Goal: Communication & Community: Answer question/provide support

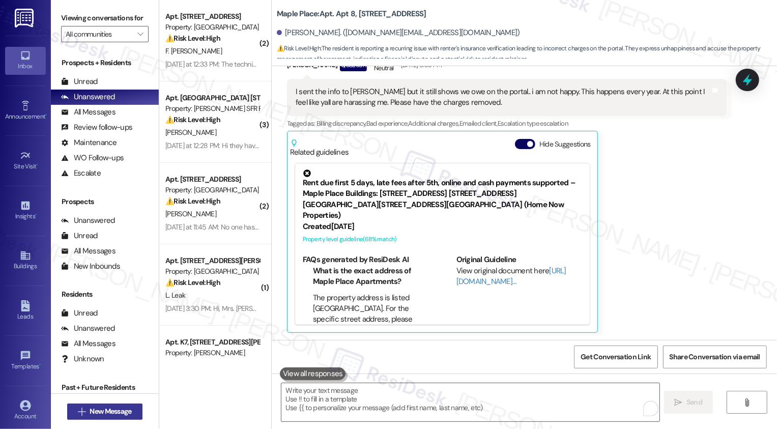
click at [103, 417] on span "New Message" at bounding box center [111, 411] width 42 height 11
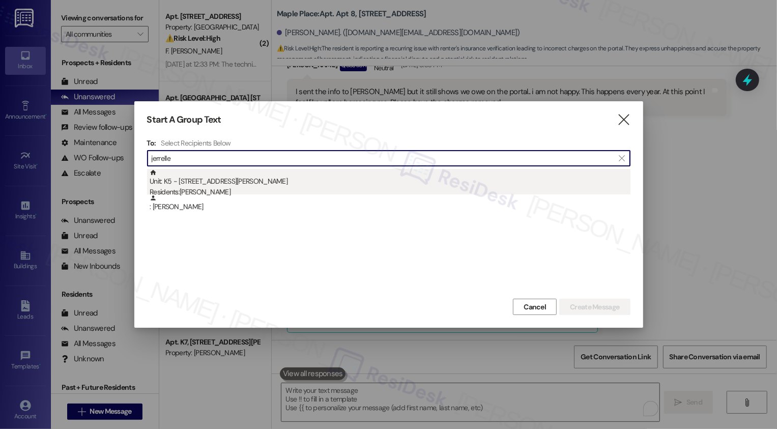
type input "jerrelle"
click at [215, 188] on div "Residents: [PERSON_NAME]" at bounding box center [390, 192] width 481 height 11
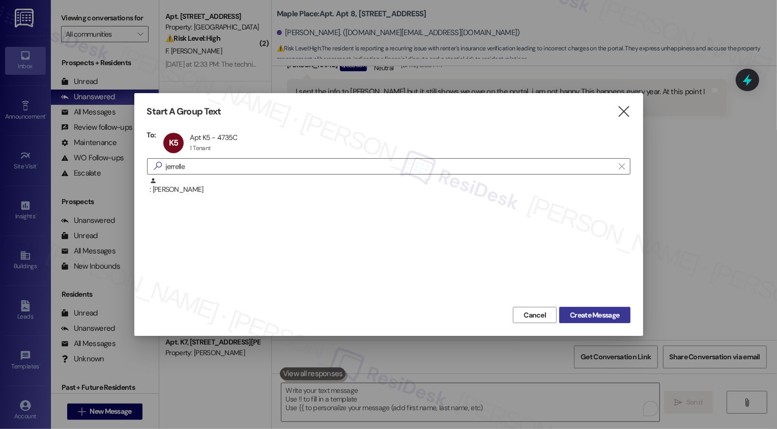
click at [586, 316] on span "Create Message" at bounding box center [594, 315] width 49 height 11
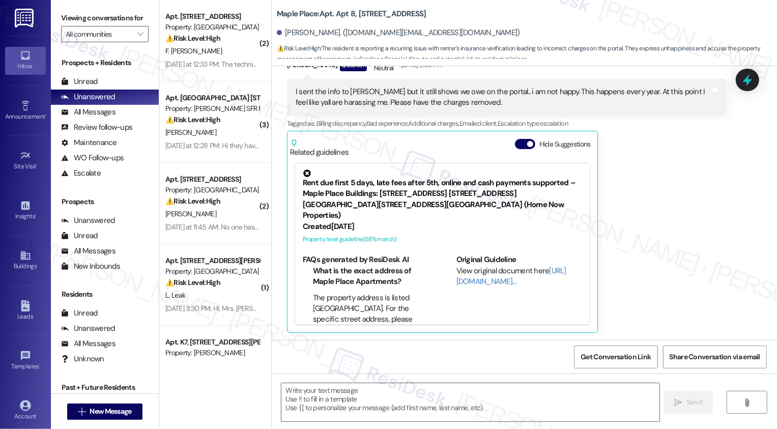
type textarea "Fetching suggested responses. Please feel free to read through the conversation…"
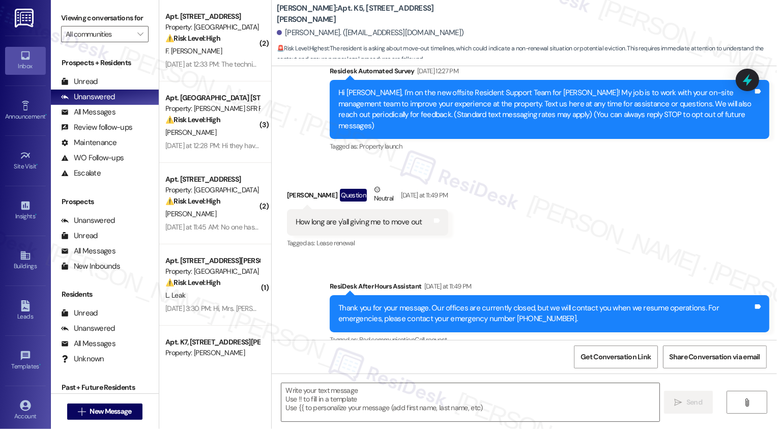
scroll to position [114, 0]
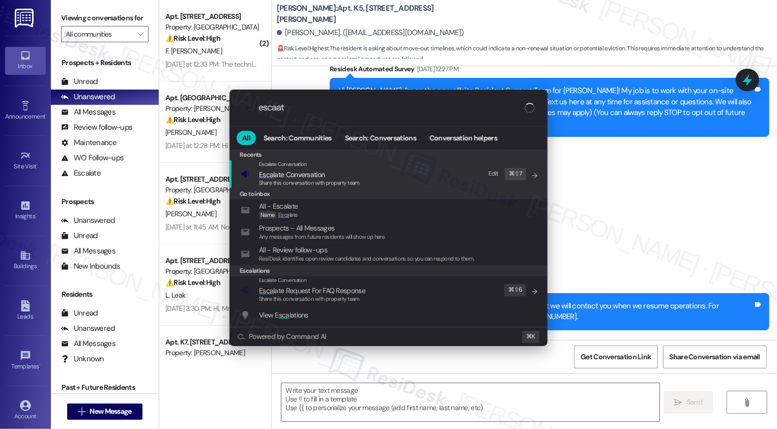
type input "escaate"
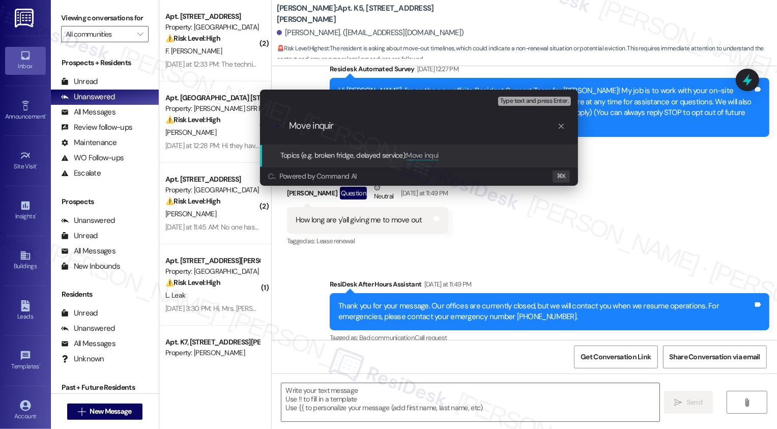
type input "Move inquiry"
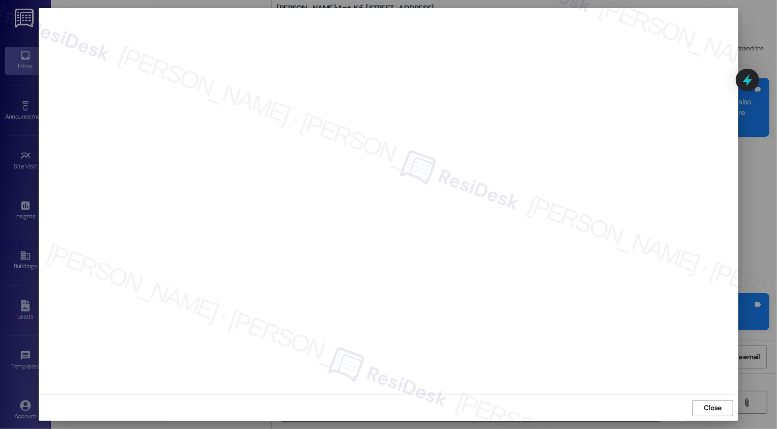
scroll to position [0, 0]
click at [707, 410] on button "Close" at bounding box center [713, 408] width 41 height 16
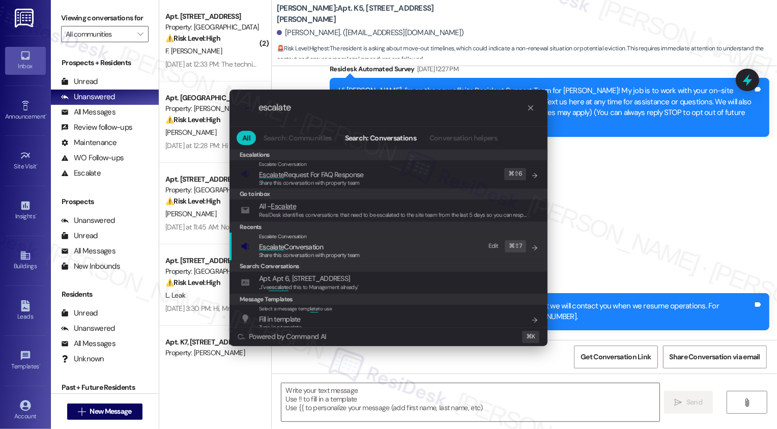
type input "escalate"
click at [381, 262] on div "Search: Conversations" at bounding box center [389, 266] width 318 height 11
click at [309, 251] on div "Share this conversation with property team" at bounding box center [309, 255] width 101 height 9
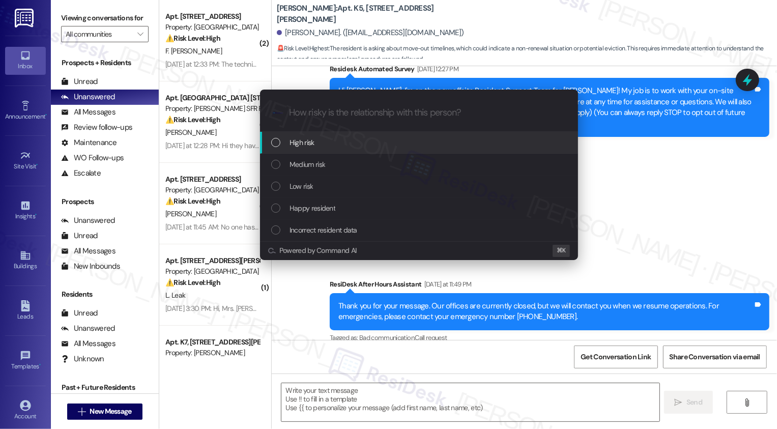
click at [292, 140] on span "High risk" at bounding box center [302, 142] width 25 height 11
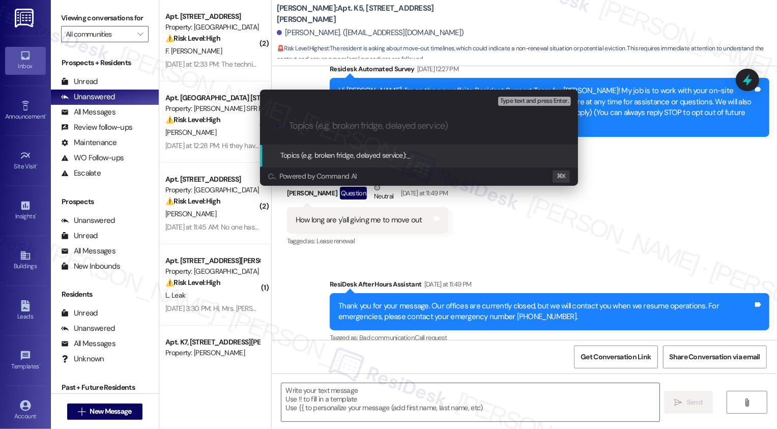
paste input "Move inquiry"
type input "Move inquiry"
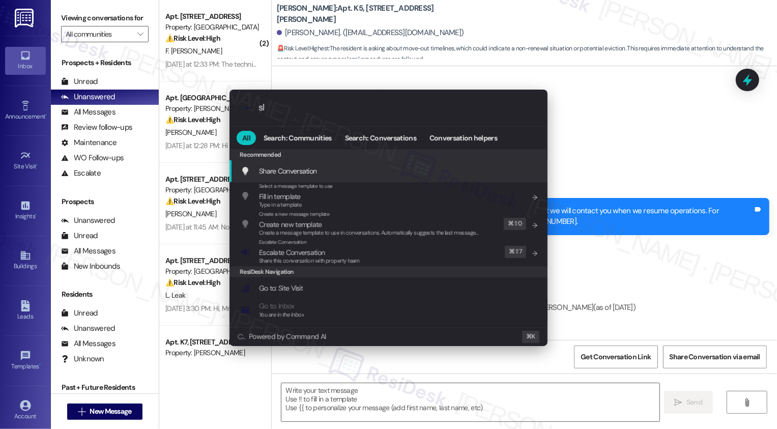
type input "sla"
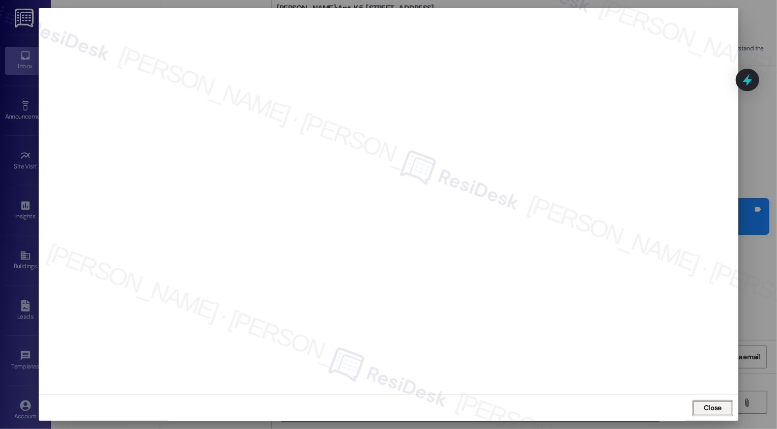
click at [704, 407] on span "Close" at bounding box center [713, 408] width 18 height 11
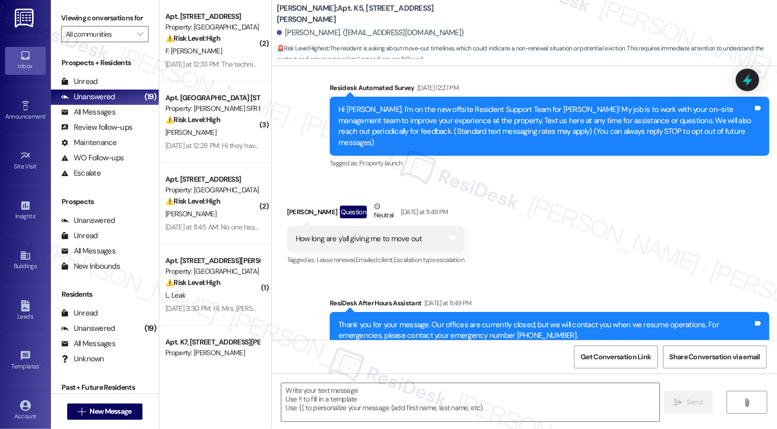
scroll to position [209, 0]
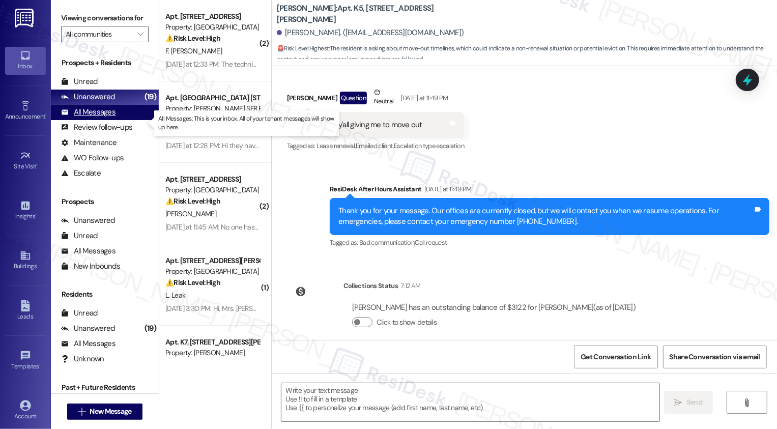
click at [125, 117] on div "All Messages (undefined)" at bounding box center [105, 112] width 108 height 15
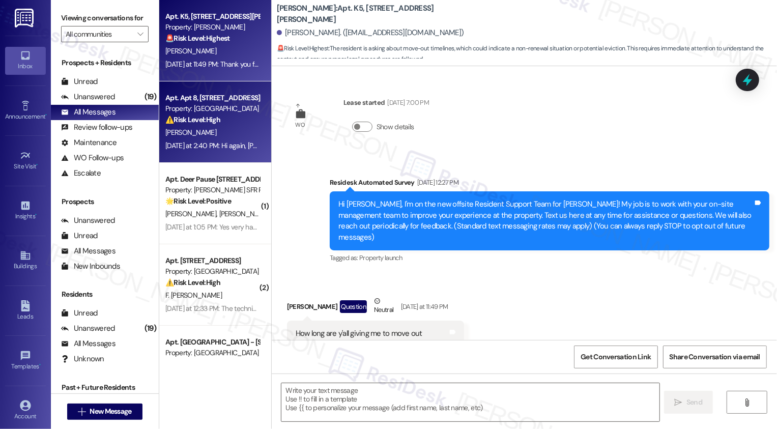
scroll to position [18, 0]
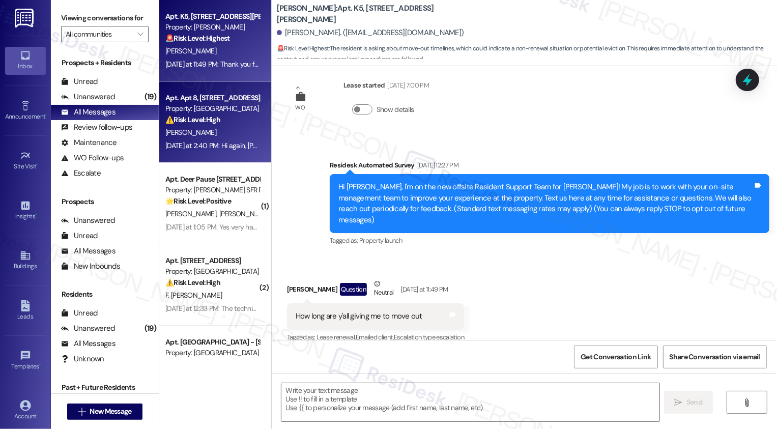
click at [200, 88] on div "Apt. Apt 8, [STREET_ADDRESS] Property: Maple Place ⚠️ Risk Level: High The resi…" at bounding box center [215, 121] width 112 height 81
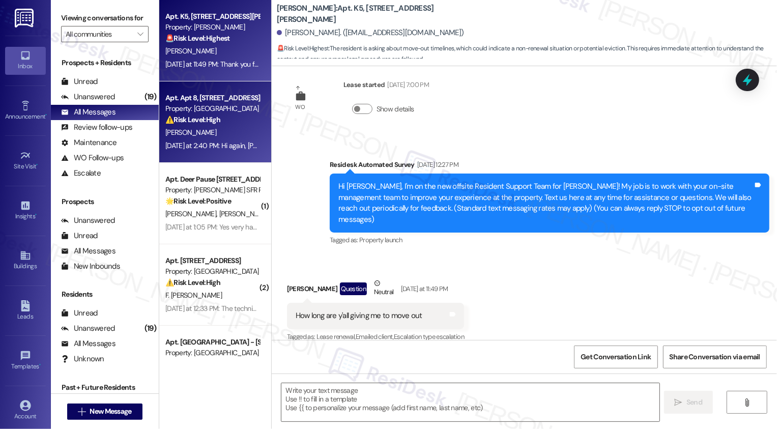
type textarea "Fetching suggested responses. Please feel free to read through the conversation…"
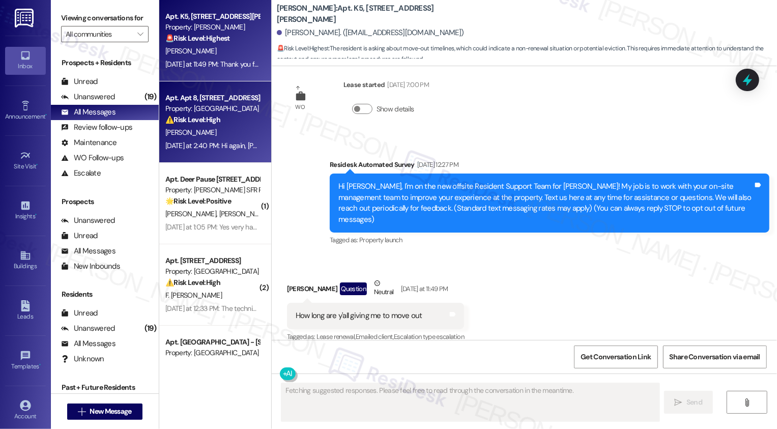
click at [208, 58] on div "[DATE] at 11:49 PM: Thank you for your message. Our offices are currently close…" at bounding box center [212, 64] width 96 height 13
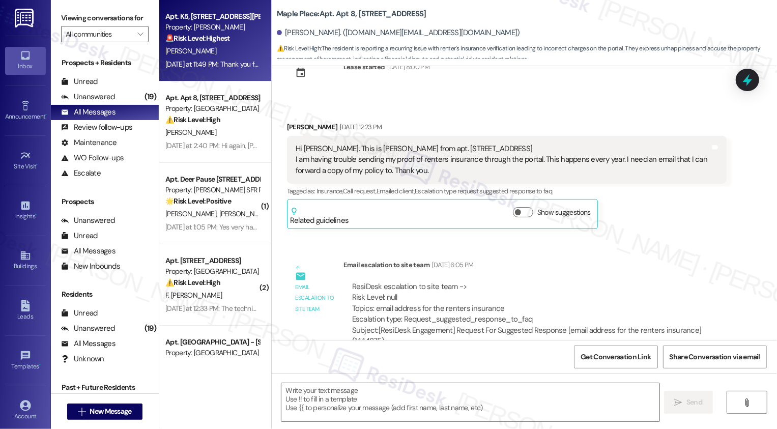
scroll to position [0, 0]
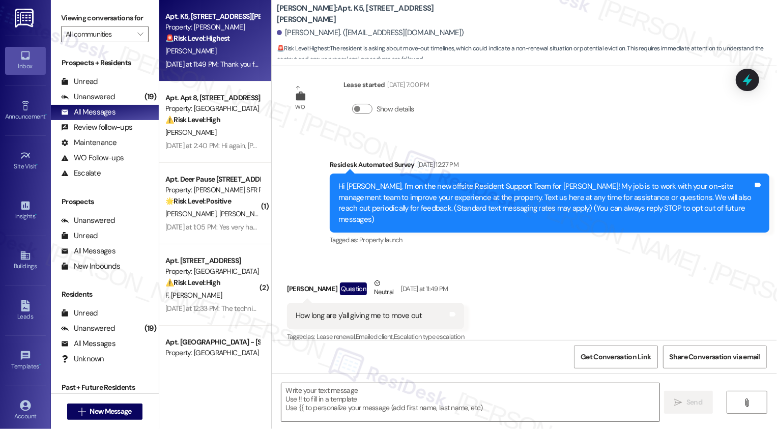
type textarea "Fetching suggested responses. Please feel free to read through the conversation…"
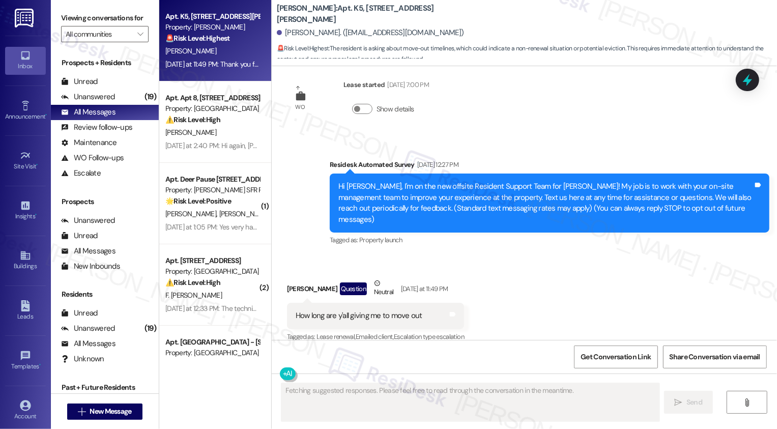
scroll to position [334, 0]
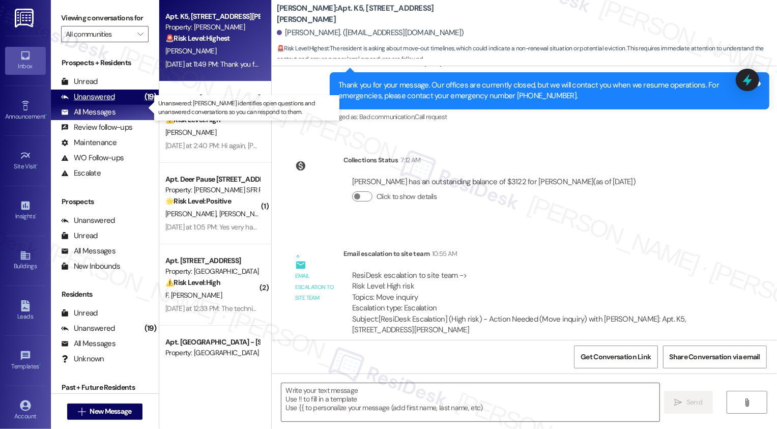
click at [142, 104] on div "(19)" at bounding box center [150, 97] width 17 height 16
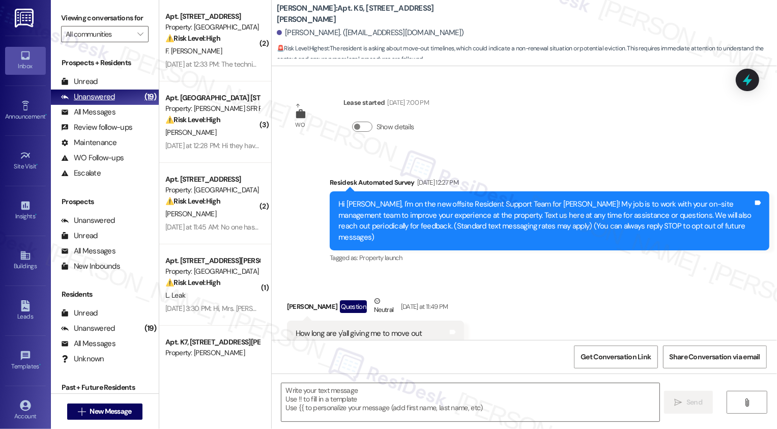
type textarea "Fetching suggested responses. Please feel free to read through the conversation…"
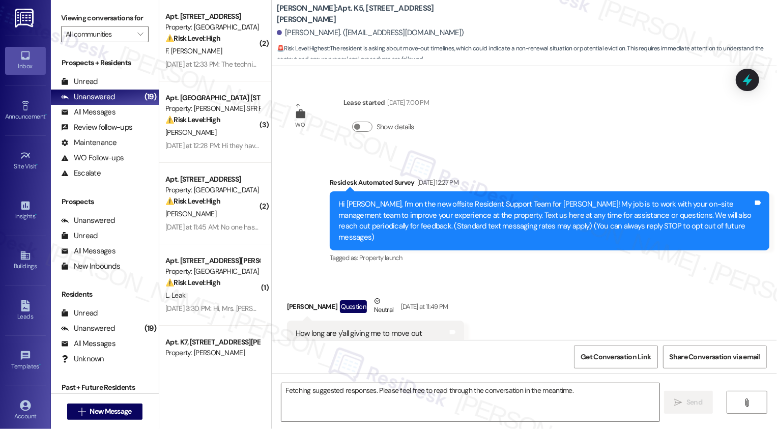
scroll to position [18, 0]
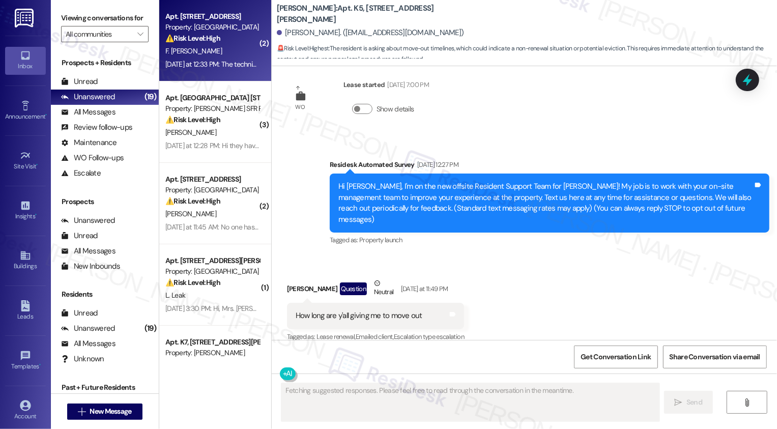
click at [182, 51] on span "F. [PERSON_NAME]" at bounding box center [193, 50] width 56 height 9
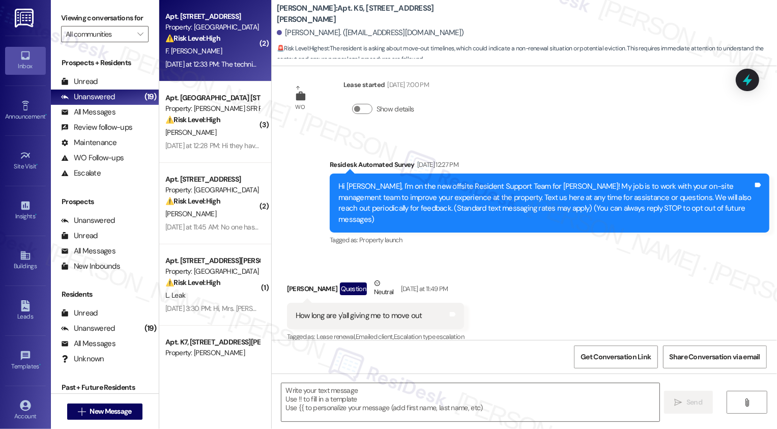
type textarea "Fetching suggested responses. Please feel free to read through the conversation…"
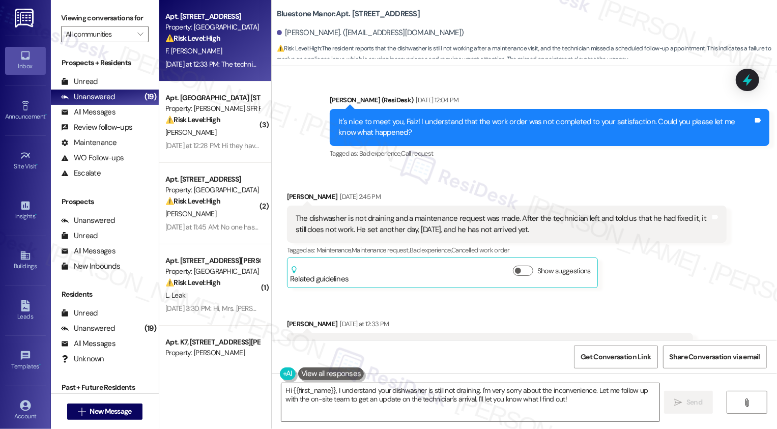
scroll to position [496, 0]
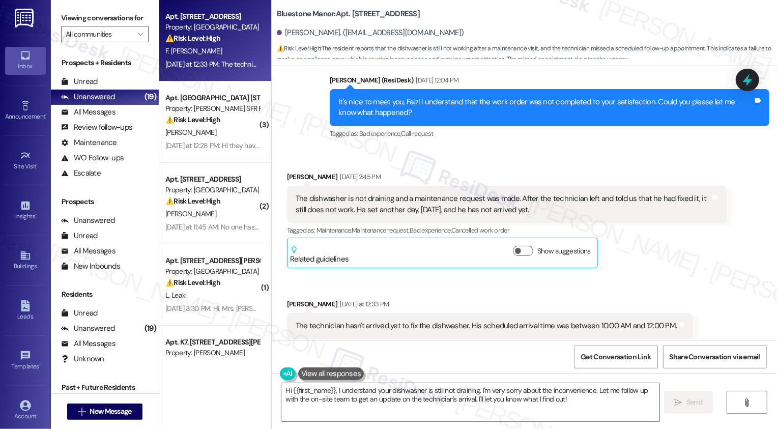
drag, startPoint x: 369, startPoint y: 14, endPoint x: 487, endPoint y: 10, distance: 118.1
click at [487, 10] on div "Bluestone Manor: Apt. 577-A, [STREET_ADDRESS] Faiz [PERSON_NAME]. ([EMAIL_ADDRE…" at bounding box center [527, 31] width 500 height 56
copy b "[STREET_ADDRESS]"
click at [362, 386] on textarea "Hi {{first_name}}, I understand your dishwasher is still not draining. I'm very…" at bounding box center [470, 402] width 378 height 38
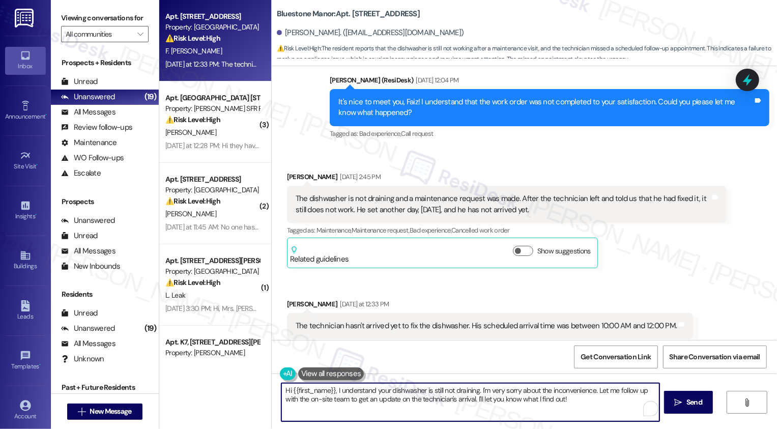
click at [359, 403] on textarea "Hi {{first_name}}, I understand your dishwasher is still not draining. I'm very…" at bounding box center [470, 402] width 378 height 38
click at [411, 399] on textarea "Hi {{first_name}}, I understand your dishwasher is still not draining. I'm very…" at bounding box center [470, 402] width 378 height 38
drag, startPoint x: 593, startPoint y: 390, endPoint x: 606, endPoint y: 415, distance: 28.0
click at [606, 416] on textarea "Hi {{first_name}}, I understand your dishwasher is still not draining. I'm very…" at bounding box center [470, 402] width 378 height 38
click at [460, 408] on textarea "Hi {{first_name}}, I understand your dishwasher is still not draining. I'm very…" at bounding box center [470, 402] width 378 height 38
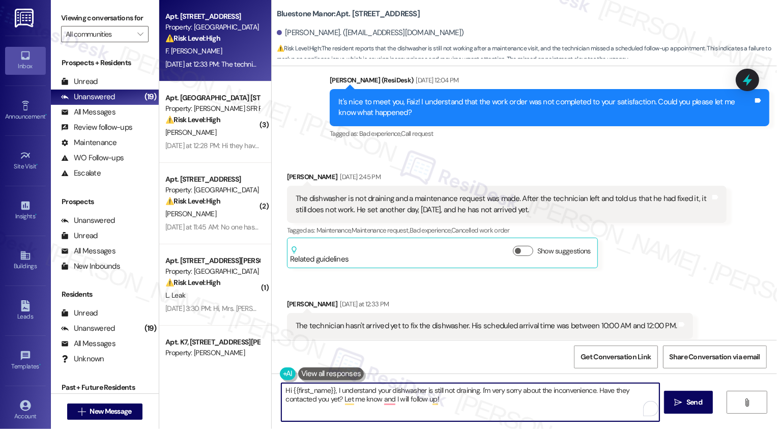
click at [574, 400] on textarea "Hi {{first_name}}, I understand your dishwasher is still not draining. I'm very…" at bounding box center [470, 402] width 378 height 38
click at [383, 402] on textarea "Hi {{first_name}}, I understand your dishwasher is still not draining. I'm very…" at bounding box center [470, 402] width 378 height 38
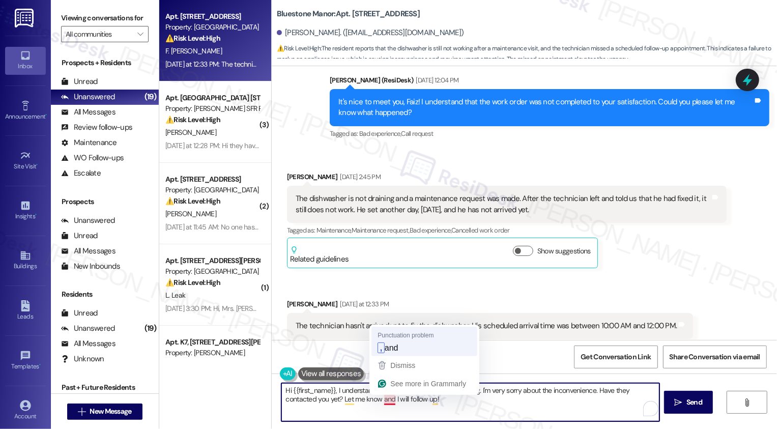
type textarea "Hi {{first_name}}, I understand your dishwasher is still not draining. I'm very…"
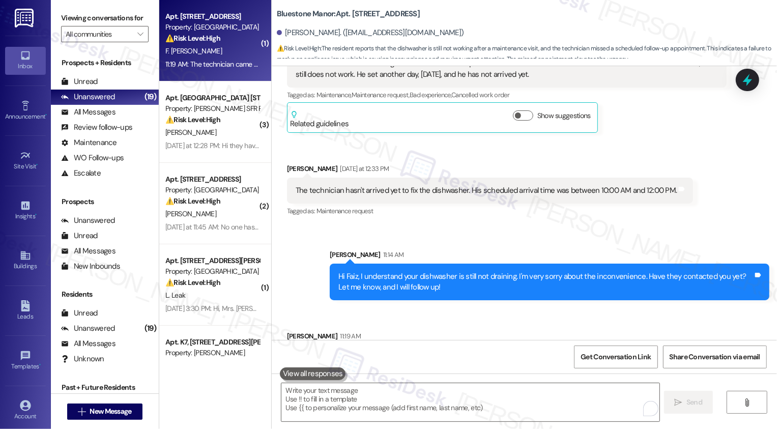
scroll to position [659, 0]
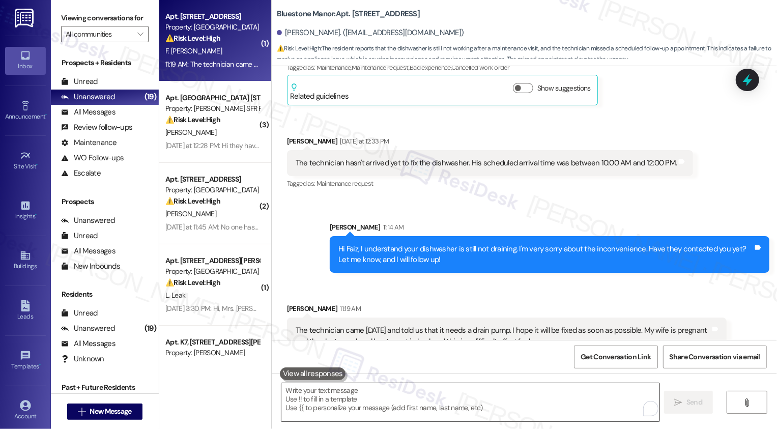
click at [463, 403] on textarea "To enrich screen reader interactions, please activate Accessibility in Grammarl…" at bounding box center [470, 402] width 378 height 38
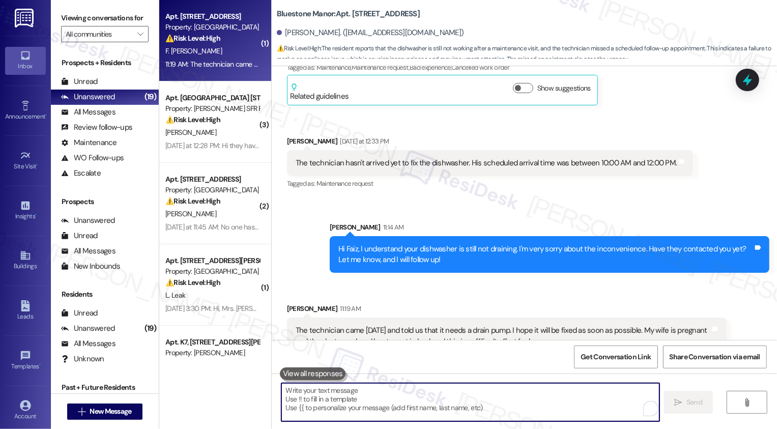
click at [463, 403] on textarea "To enrich screen reader interactions, please activate Accessibility in Grammarl…" at bounding box center [470, 402] width 378 height 38
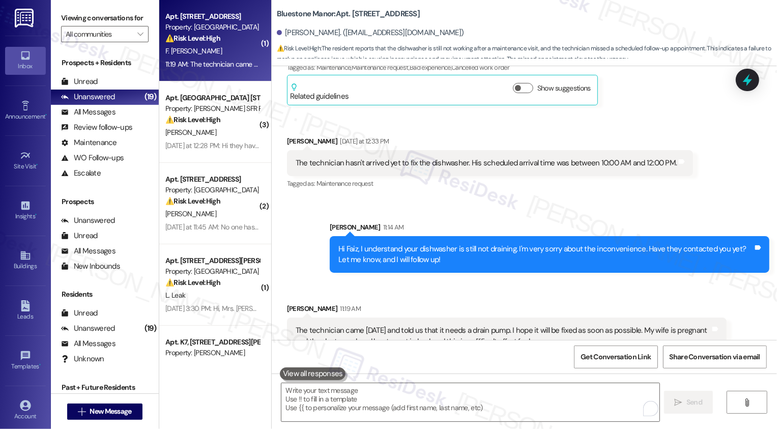
drag, startPoint x: 281, startPoint y: 116, endPoint x: 599, endPoint y: 316, distance: 375.1
click at [599, 317] on div "Lease started [DATE] 8:00 PM Survey, sent via SMS Residesk Automated Survey [DA…" at bounding box center [524, 203] width 505 height 274
copy div "[PERSON_NAME] [DATE] at 12:33 PM The technician hasn't arrived yet to fix the d…"
click at [335, 410] on textarea "To enrich screen reader interactions, please activate Accessibility in Grammarl…" at bounding box center [470, 402] width 378 height 38
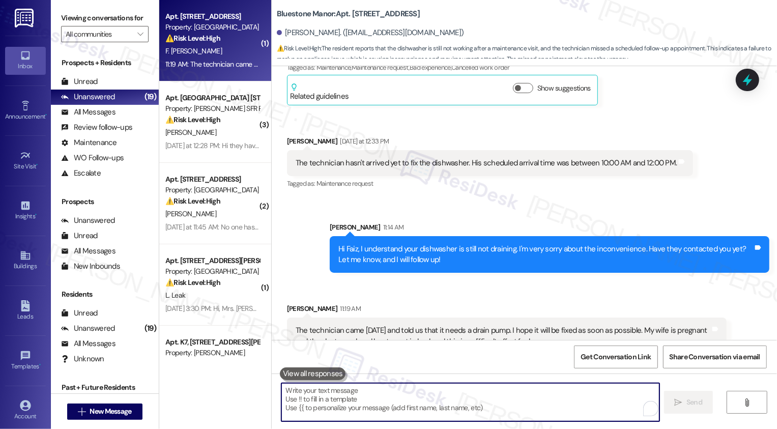
click at [330, 398] on textarea "To enrich screen reader interactions, please activate Accessibility in Grammarl…" at bounding box center [470, 402] width 378 height 38
paste textarea "Hi Faiz, thank you for the update. I understand how important this is, especial…"
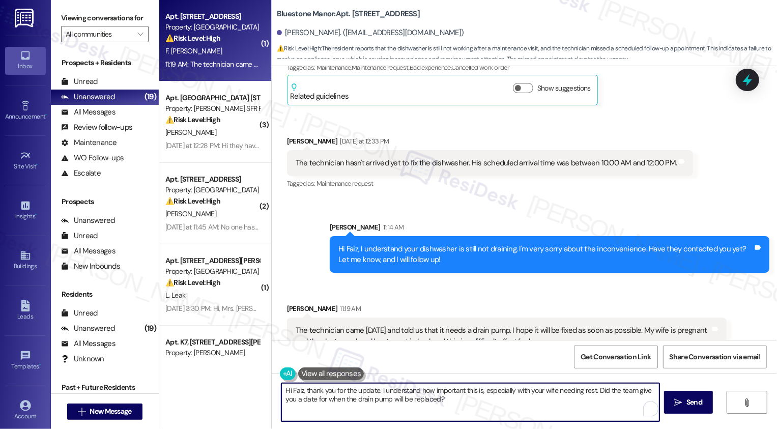
drag, startPoint x: 303, startPoint y: 390, endPoint x: 234, endPoint y: 399, distance: 69.8
click at [234, 399] on div "( 1 ) Apt. 577-A, [STREET_ADDRESS] Property: Bluestone Manor ⚠️ Risk Level: Hig…" at bounding box center [468, 214] width 618 height 429
click at [302, 395] on textarea "Hi Faiz, thank you for the update. I understand how important this is, especial…" at bounding box center [470, 402] width 378 height 38
drag, startPoint x: 303, startPoint y: 390, endPoint x: 265, endPoint y: 390, distance: 38.2
click at [271, 390] on div "Bluestone Manor: Apt. 577-A, [STREET_ADDRESS] Faiz [PERSON_NAME]. ([EMAIL_ADDRE…" at bounding box center [524, 214] width 506 height 429
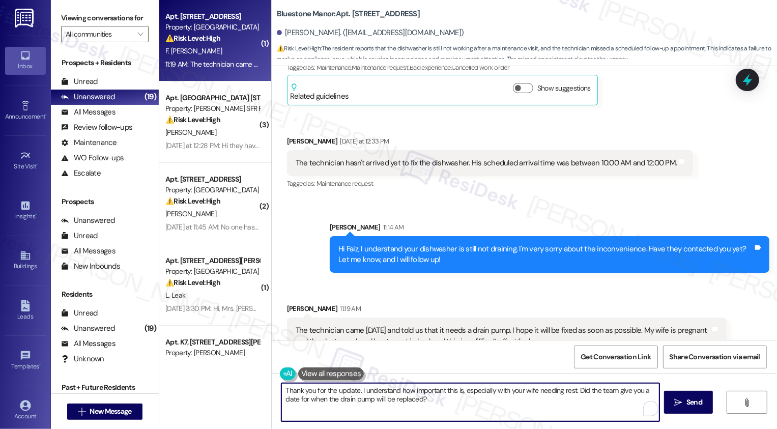
click at [488, 410] on textarea "Thank you for the update. I understand how important this is, especially with y…" at bounding box center [470, 402] width 378 height 38
click at [411, 402] on textarea "Thank you for the update. I understand how important this is, especially with y…" at bounding box center [470, 402] width 378 height 38
type textarea "Thank you for the update. I understand how important this is, especially with y…"
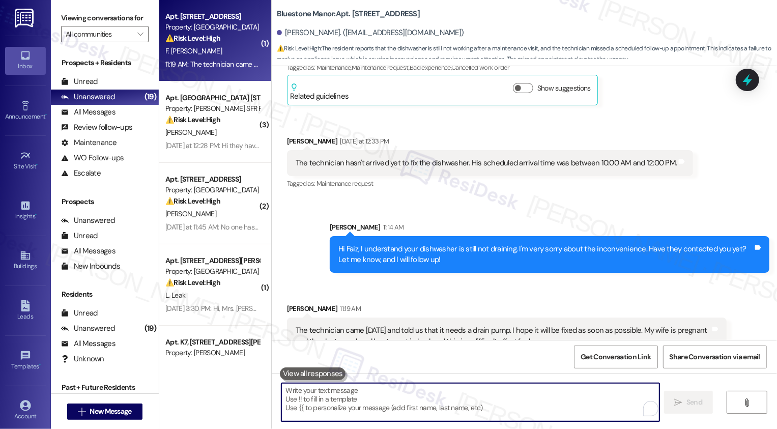
scroll to position [741, 0]
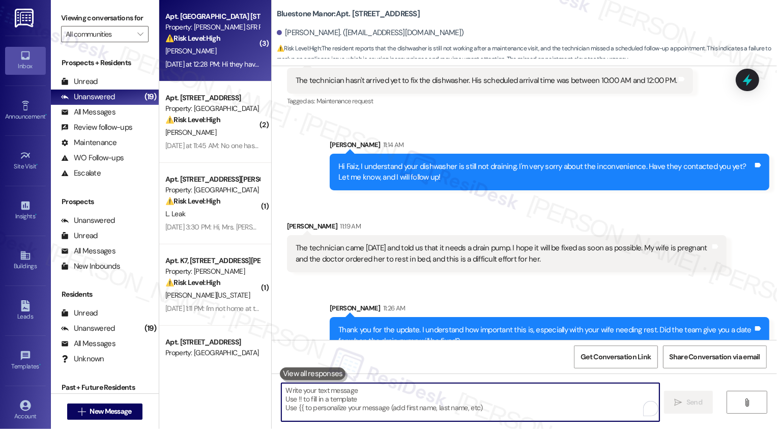
click at [249, 52] on div "[PERSON_NAME]" at bounding box center [212, 51] width 96 height 13
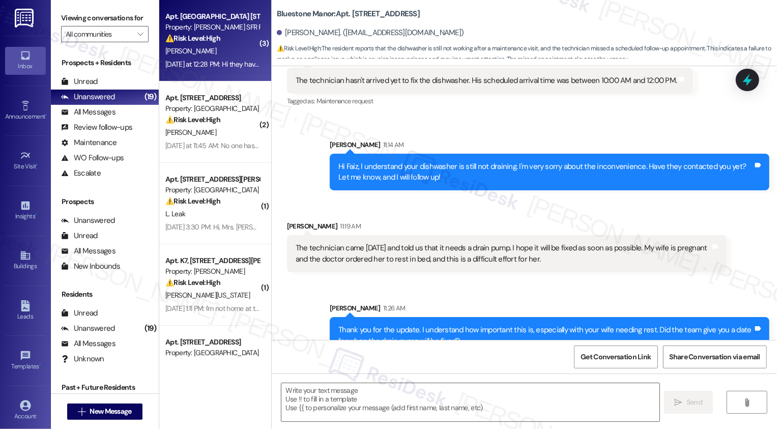
type textarea "Fetching suggested responses. Please feel free to read through the conversation…"
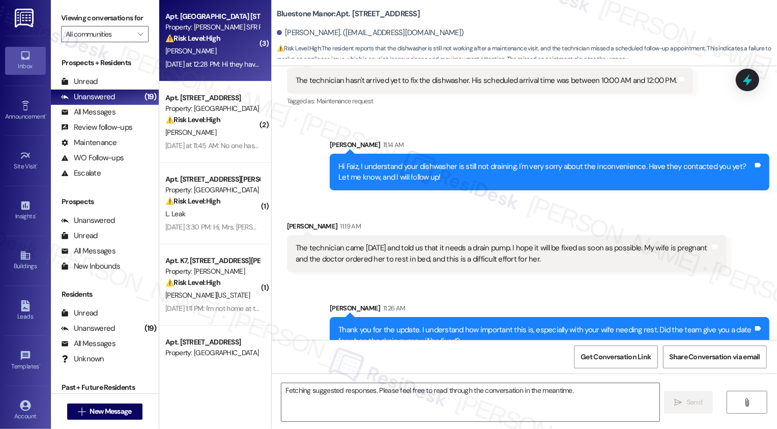
click at [249, 52] on div "[PERSON_NAME]" at bounding box center [212, 51] width 96 height 13
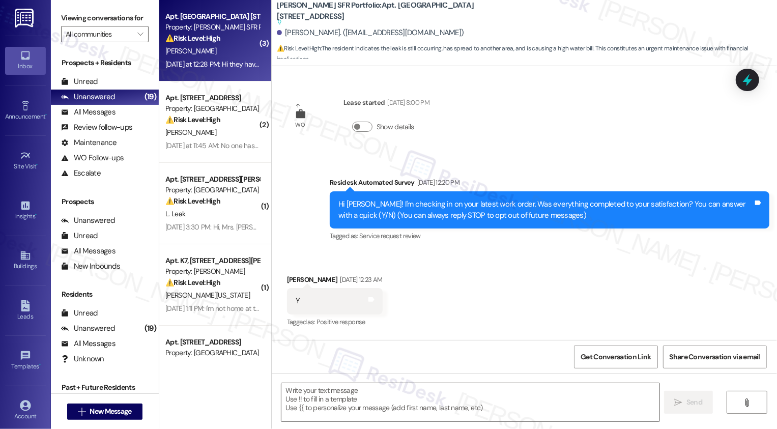
scroll to position [4104, 0]
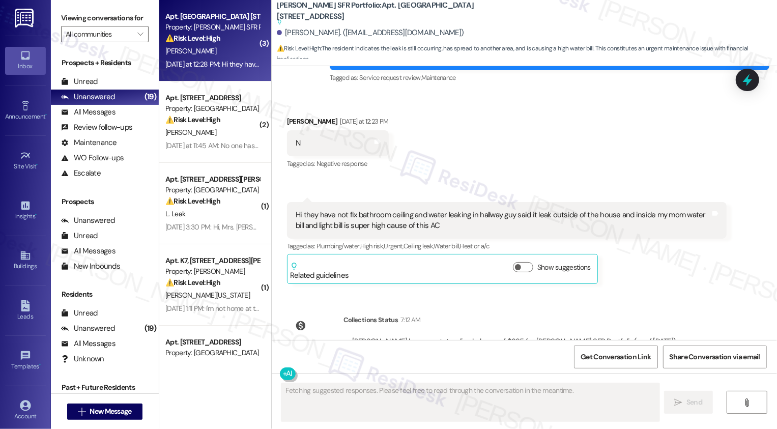
click at [249, 52] on div "[PERSON_NAME]" at bounding box center [212, 51] width 96 height 13
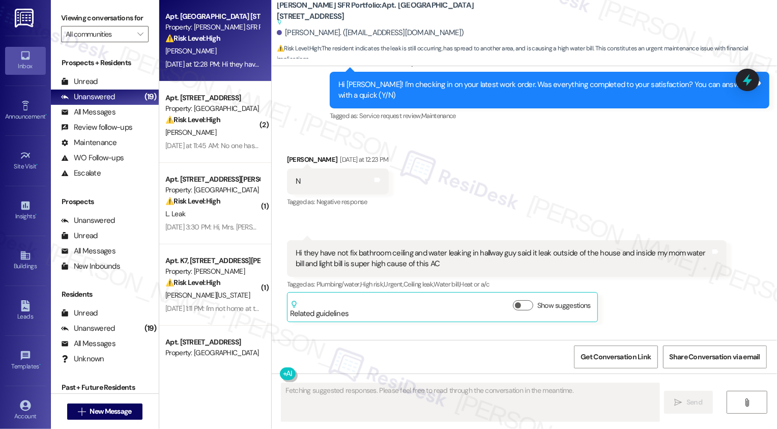
scroll to position [4012, 0]
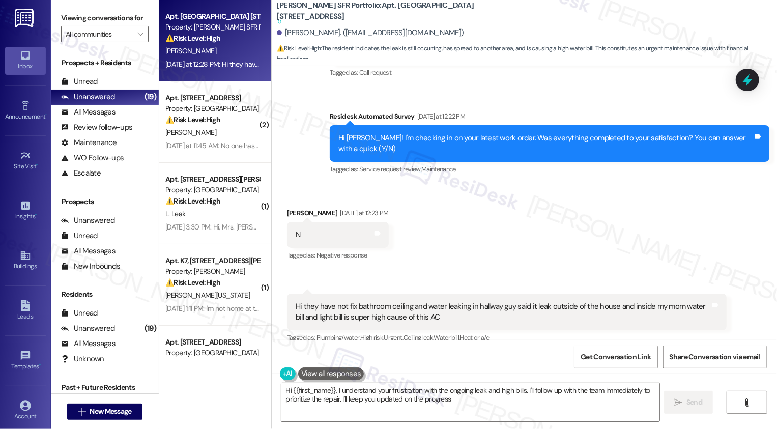
type textarea "Hi {{first_name}}, I understand your frustration with the ongoing leak and high…"
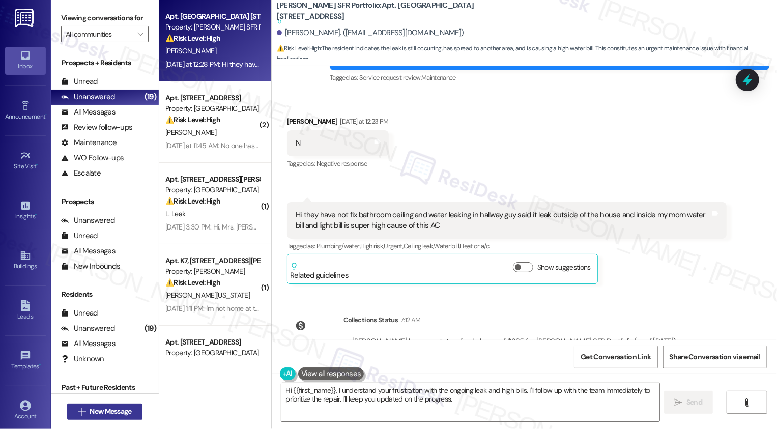
click at [111, 410] on span "New Message" at bounding box center [111, 411] width 42 height 11
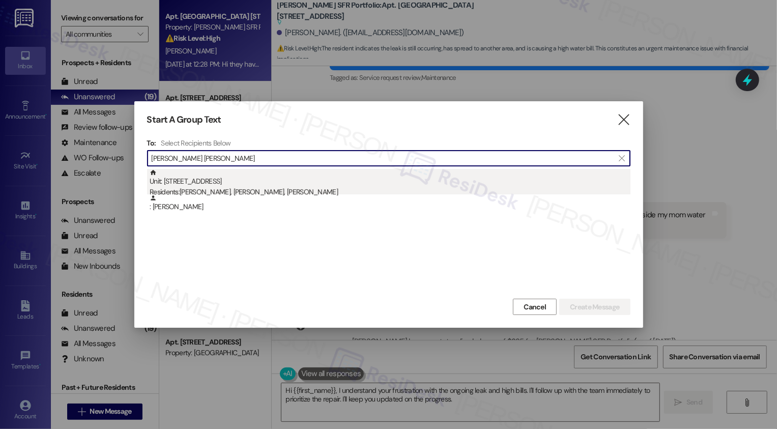
type input "[PERSON_NAME] [PERSON_NAME]"
click at [211, 191] on div "Residents: [PERSON_NAME], [PERSON_NAME], [PERSON_NAME]" at bounding box center [390, 192] width 481 height 11
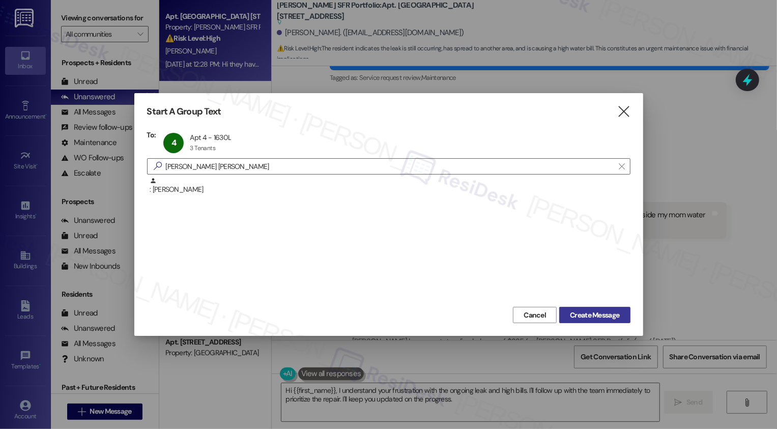
click at [595, 307] on button "Create Message" at bounding box center [594, 315] width 71 height 16
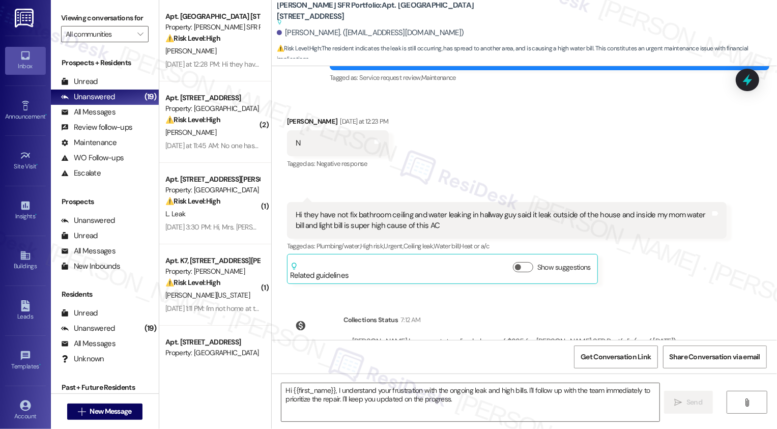
type textarea "Fetching suggested responses. Please feel free to read through the conversation…"
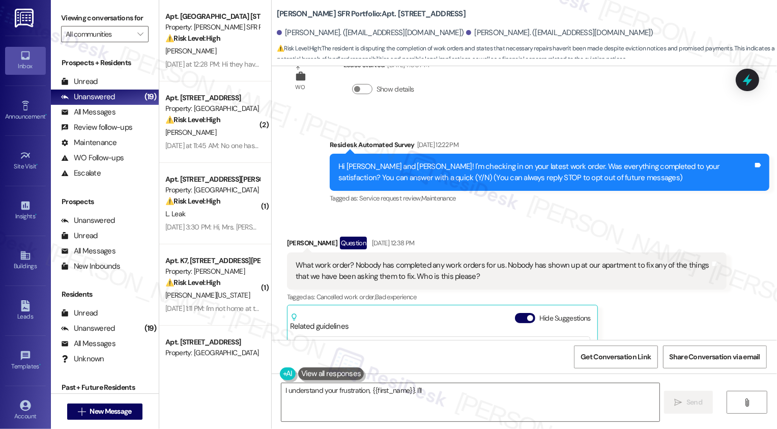
scroll to position [8, 0]
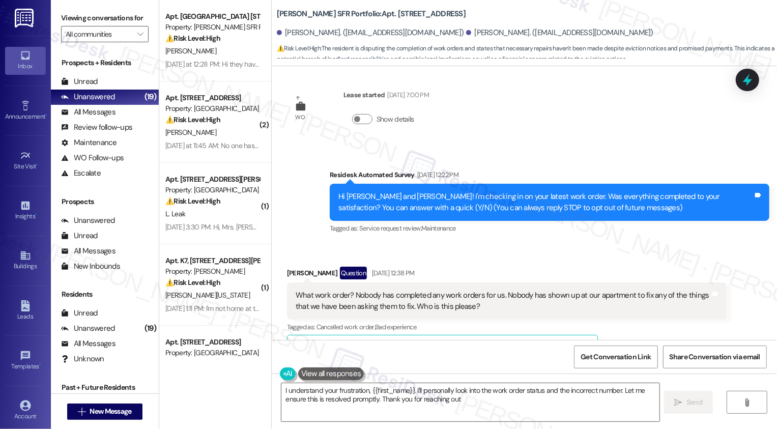
type textarea "I understand your frustration, {{first_name}}. I'll personally look into the wo…"
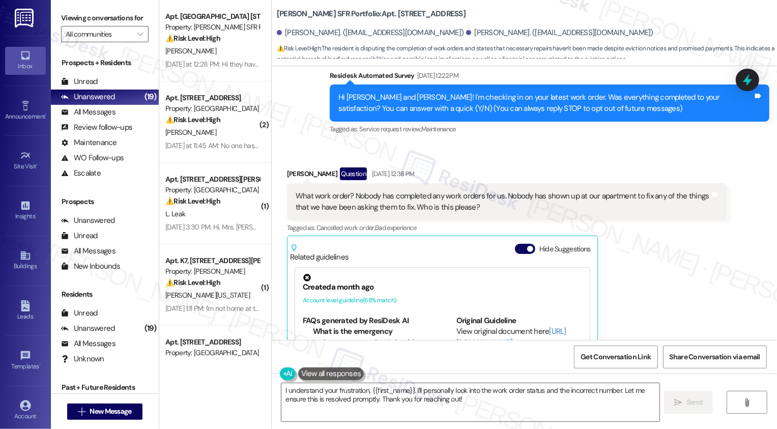
scroll to position [0, 0]
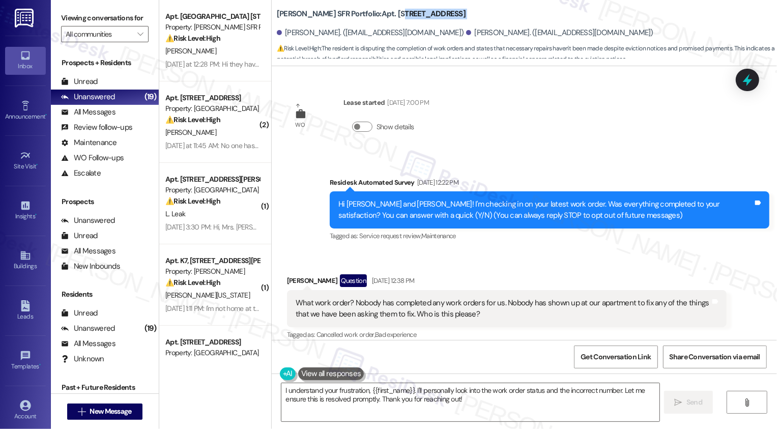
drag, startPoint x: 357, startPoint y: 15, endPoint x: 410, endPoint y: 20, distance: 53.2
click at [410, 20] on div "[PERSON_NAME] SFR Portfolio: Apt. 4, [STREET_ADDRESS] [PERSON_NAME]. ([EMAIL_AD…" at bounding box center [527, 31] width 500 height 56
copy div "[STREET_ADDRESS]"
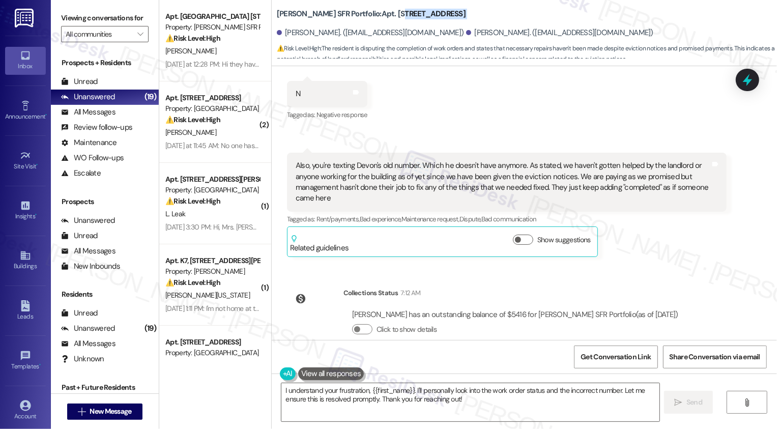
scroll to position [512, 0]
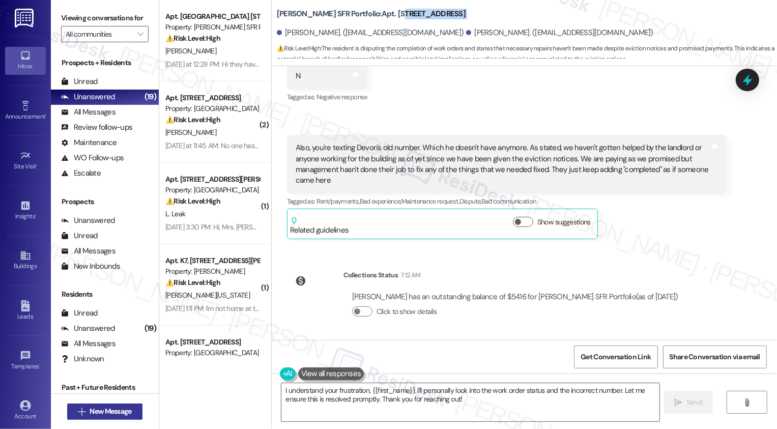
click at [101, 411] on span "New Message" at bounding box center [111, 411] width 42 height 11
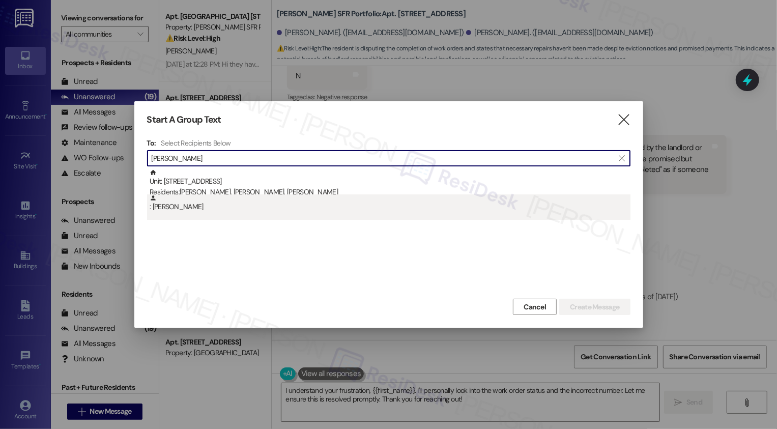
type input "[PERSON_NAME]"
click at [219, 209] on div ": [PERSON_NAME]" at bounding box center [390, 203] width 481 height 18
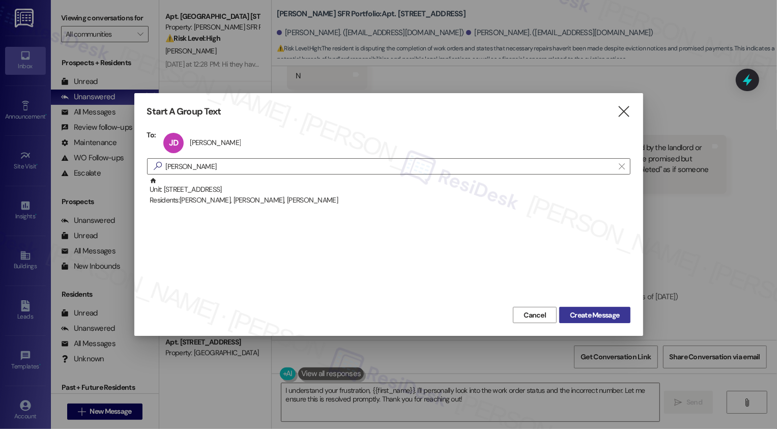
click at [611, 314] on span "Create Message" at bounding box center [594, 315] width 49 height 11
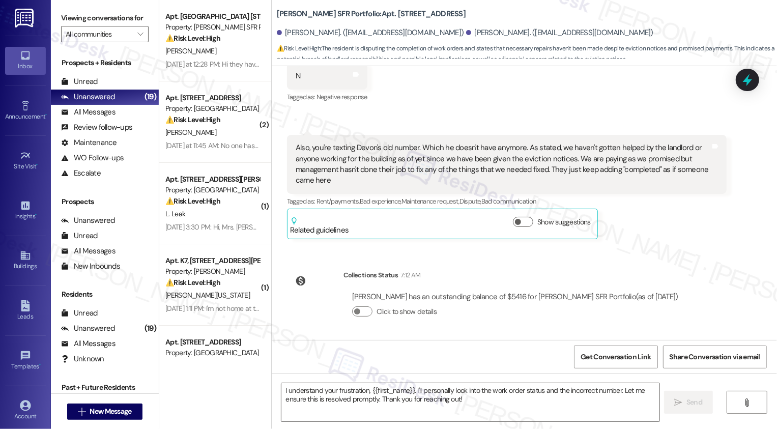
type textarea "Fetching suggested responses. Please feel free to read through the conversation…"
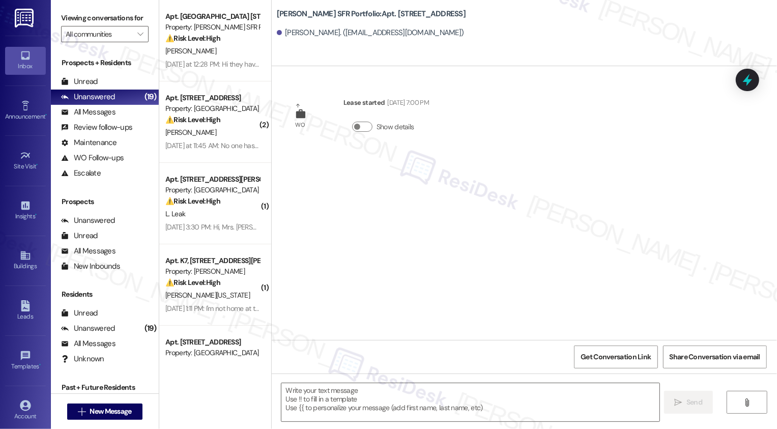
type textarea "Fetching suggested responses. Please feel free to read through the conversation…"
click at [97, 416] on span "New Message" at bounding box center [111, 411] width 42 height 11
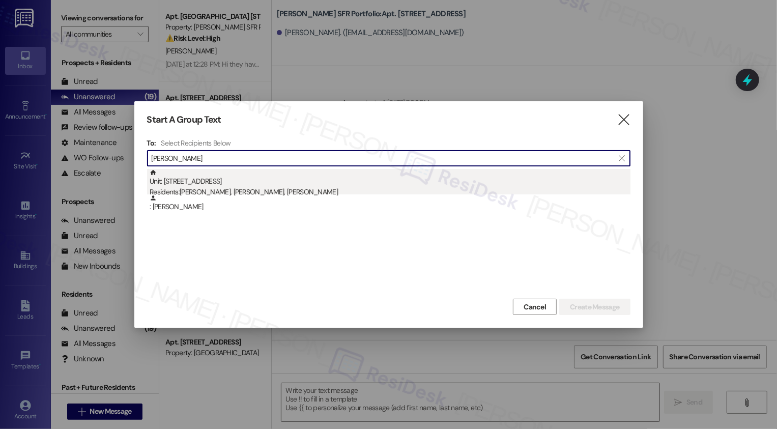
type input "[PERSON_NAME]"
click at [226, 178] on div "Unit: [STREET_ADDRESS] Residents: [PERSON_NAME], [PERSON_NAME], [PERSON_NAME]" at bounding box center [390, 183] width 481 height 29
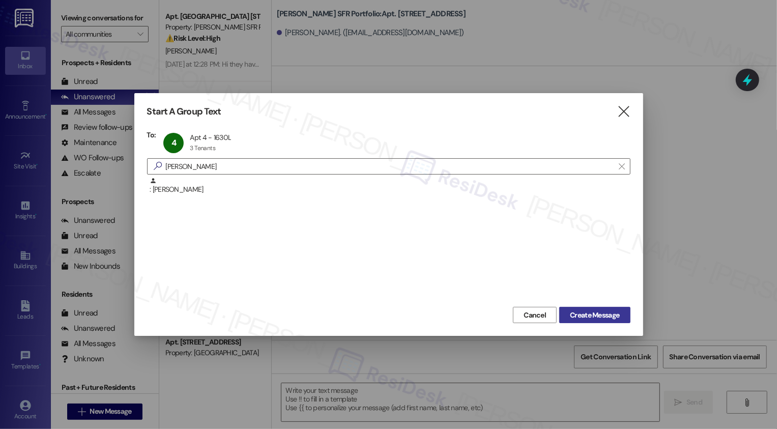
click at [581, 314] on span "Create Message" at bounding box center [594, 315] width 49 height 11
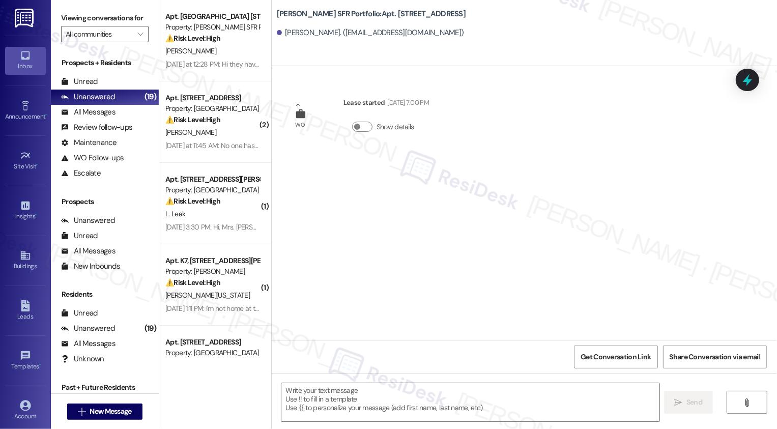
type textarea "Fetching suggested responses. Please feel free to read through the conversation…"
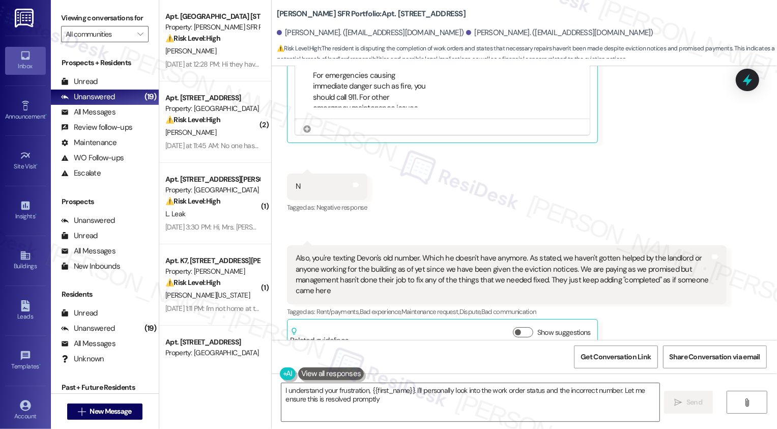
scroll to position [417, 0]
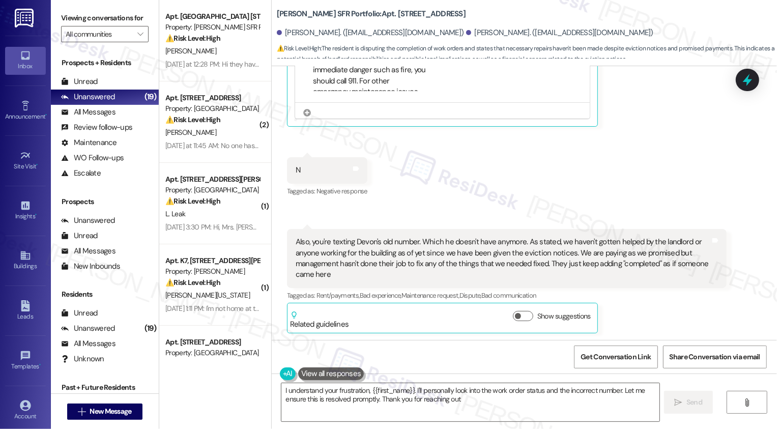
type textarea "I understand your frustration, {{first_name}}. I'll personally look into the wo…"
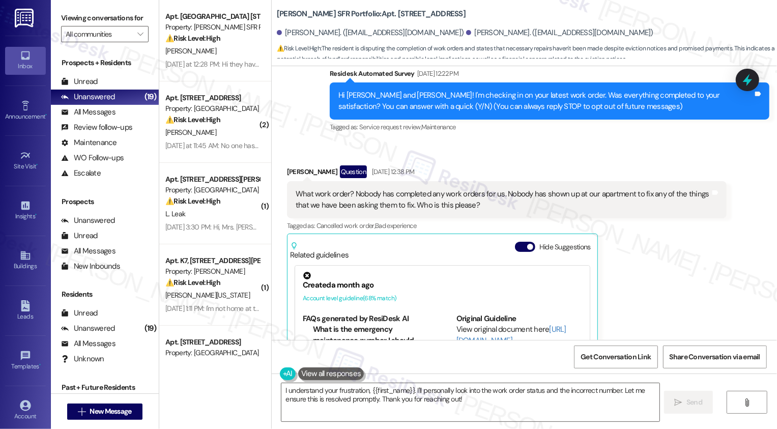
scroll to position [95, 0]
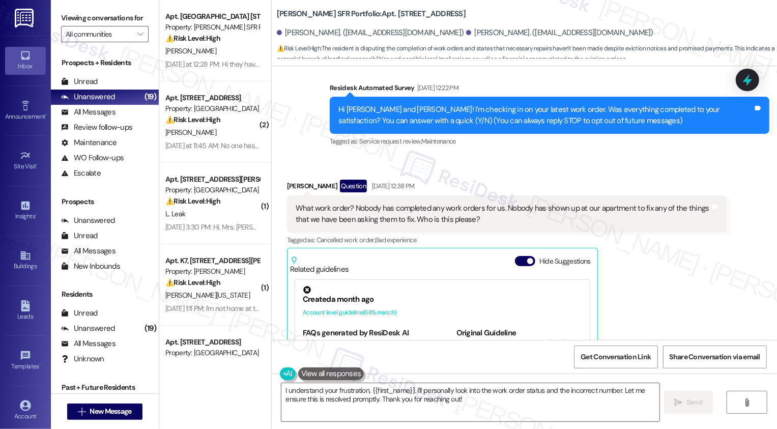
click at [520, 267] on div "Hide Suggestions" at bounding box center [555, 265] width 80 height 19
click at [521, 256] on button "Hide Suggestions" at bounding box center [525, 261] width 20 height 10
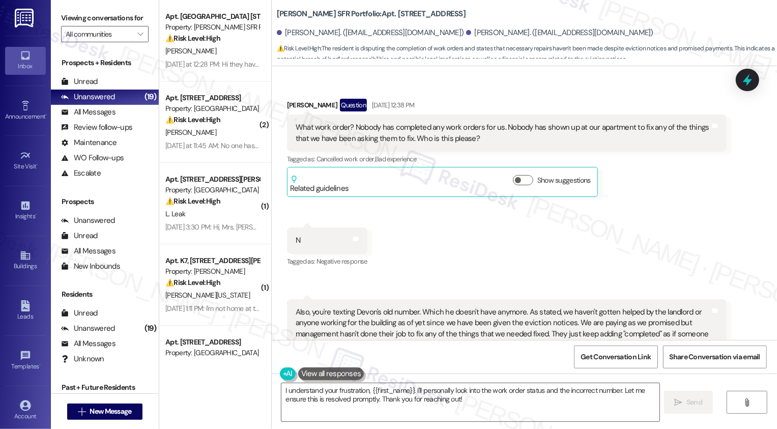
scroll to position [161, 0]
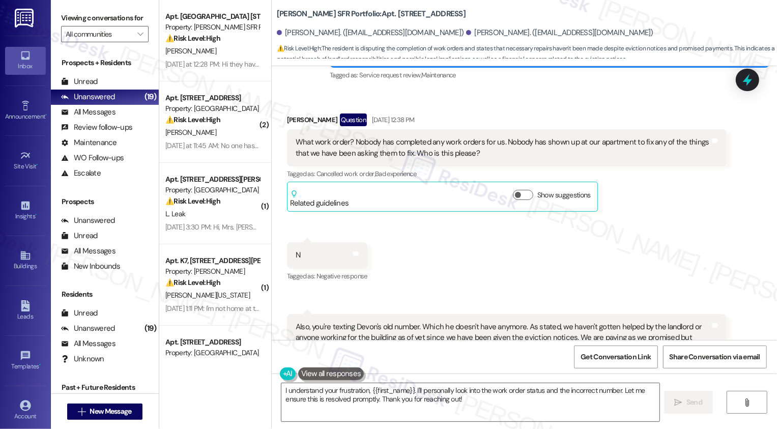
click at [288, 117] on div "[PERSON_NAME] Question [DATE] 12:38 PM" at bounding box center [507, 122] width 440 height 16
copy div "[PERSON_NAME]"
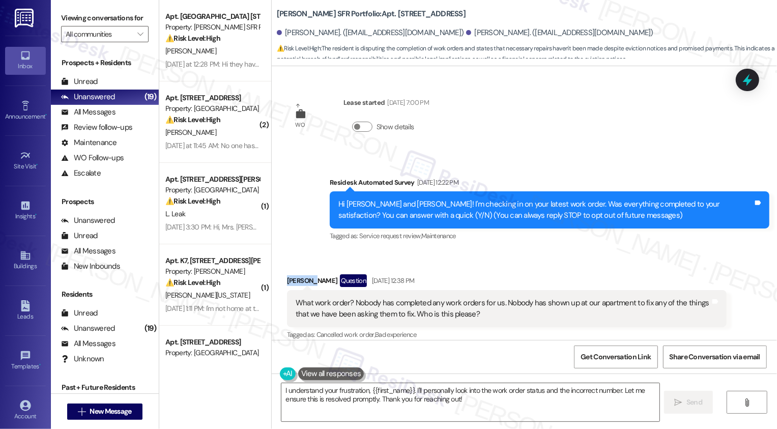
scroll to position [186, 0]
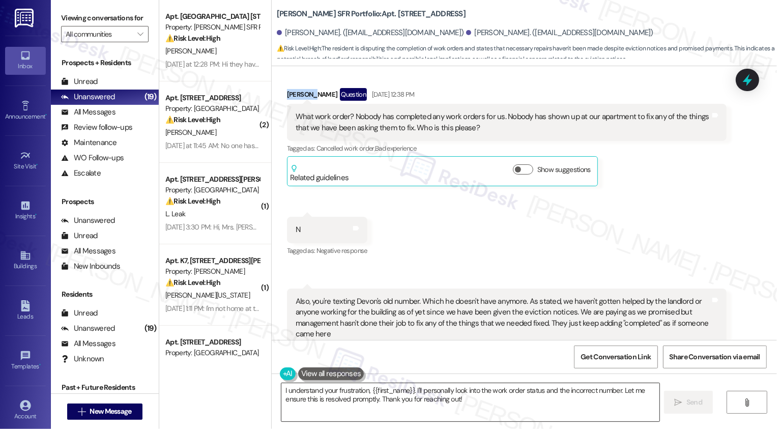
click at [329, 402] on textarea "I understand your frustration, {{first_name}}. I'll personally look into the wo…" at bounding box center [470, 402] width 378 height 38
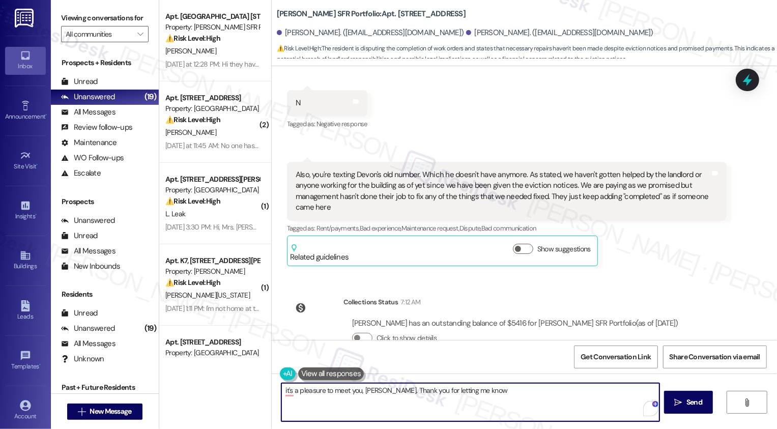
scroll to position [340, 0]
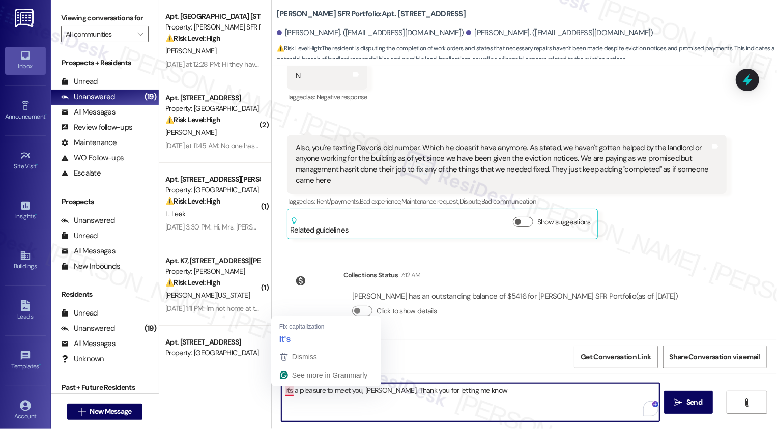
click at [282, 393] on textarea "it's a pleasure to meet you, [PERSON_NAME]. Thank you for letting me know" at bounding box center [470, 402] width 378 height 38
click at [389, 412] on textarea "It's a pleasure to meet you, [PERSON_NAME]. Thank you for letting me know" at bounding box center [470, 402] width 378 height 38
click at [506, 404] on textarea "It's a pleasure to meet you, [PERSON_NAME]. Thank you for letting me know" at bounding box center [470, 402] width 378 height 38
click at [486, 390] on textarea "It's a pleasure to meet you, [PERSON_NAME]. Thank you for letting me know" at bounding box center [470, 402] width 378 height 38
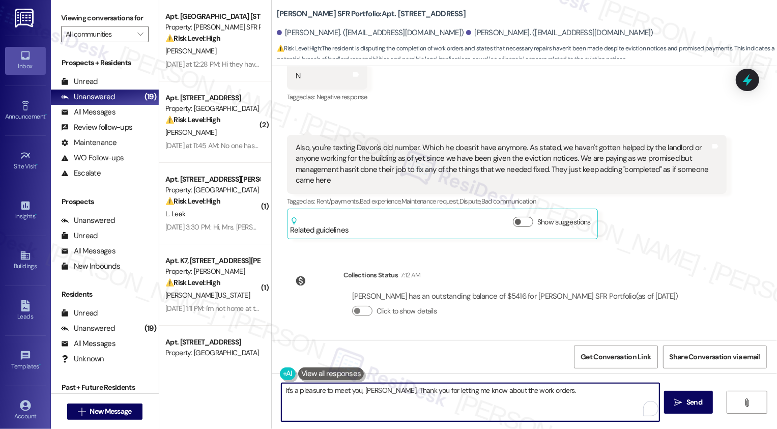
click at [519, 398] on textarea "It's a pleasure to meet you, [PERSON_NAME]. Thank you for letting me know about…" at bounding box center [470, 402] width 378 height 38
click at [529, 393] on textarea "It's a pleasure to meet you, [PERSON_NAME]. Thank you for letting me know about…" at bounding box center [470, 402] width 378 height 38
click at [406, 400] on textarea "It's a pleasure to meet you, [PERSON_NAME]. Thank you for letting me know about…" at bounding box center [470, 402] width 378 height 38
drag, startPoint x: 462, startPoint y: 390, endPoint x: 564, endPoint y: 389, distance: 102.3
click at [564, 389] on textarea "It's a pleasure to meet you, [PERSON_NAME]. Thank you for letting me know about…" at bounding box center [470, 402] width 378 height 38
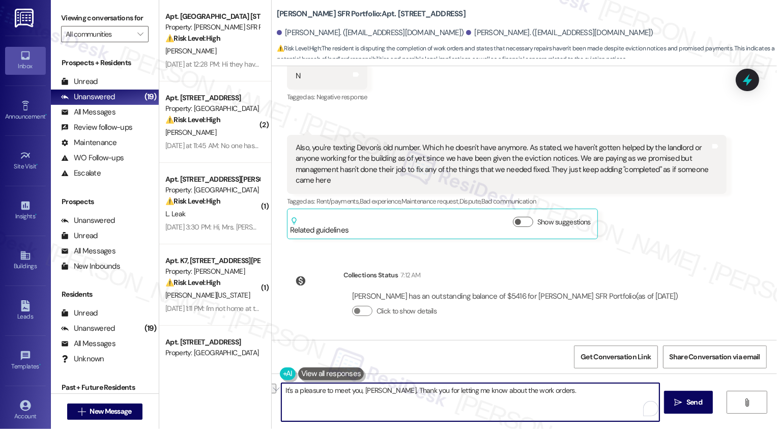
click at [564, 389] on textarea "It's a pleasure to meet you, [PERSON_NAME]. Thank you for letting me know about…" at bounding box center [470, 402] width 378 height 38
click at [552, 395] on textarea "It's a pleasure to meet you, [PERSON_NAME]. Thank you for letting me know about…" at bounding box center [470, 402] width 378 height 38
click at [559, 404] on textarea "It's a pleasure to meet you, [PERSON_NAME]. Thank you for letting me know about…" at bounding box center [470, 402] width 378 height 38
click at [439, 396] on textarea "It's a pleasure to meet you, [PERSON_NAME]. Thank you for letting me know about…" at bounding box center [470, 402] width 378 height 38
click at [542, 402] on textarea "It's a pleasure to meet you, [PERSON_NAME]. Thank you for letting me know about…" at bounding box center [470, 402] width 378 height 38
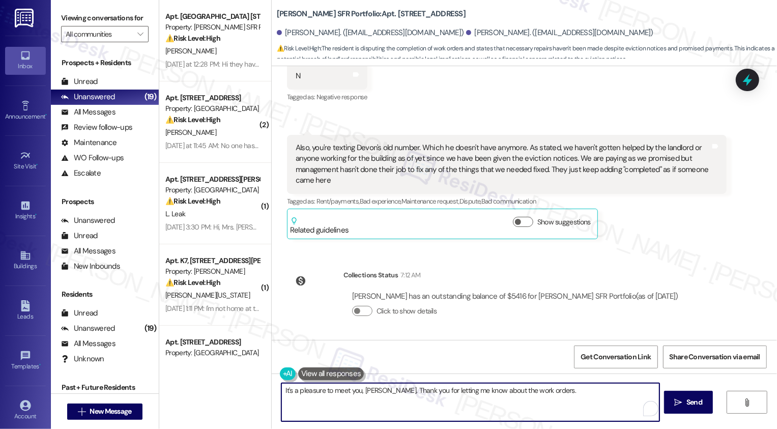
click at [557, 398] on textarea "It's a pleasure to meet you, [PERSON_NAME]. Thank you for letting me know about…" at bounding box center [470, 402] width 378 height 38
click at [575, 397] on textarea "It's a pleasure to meet you, [PERSON_NAME]. Thank you for letting me know about…" at bounding box center [470, 402] width 378 height 38
click at [402, 401] on textarea "It's a pleasure to meet you, [PERSON_NAME]. Thank you for letting me know about…" at bounding box center [470, 402] width 378 height 38
type textarea "It's a pleasure to meet you, [PERSON_NAME]. Thank you for letting me know about…"
click at [677, 410] on button " Send" at bounding box center [688, 402] width 49 height 23
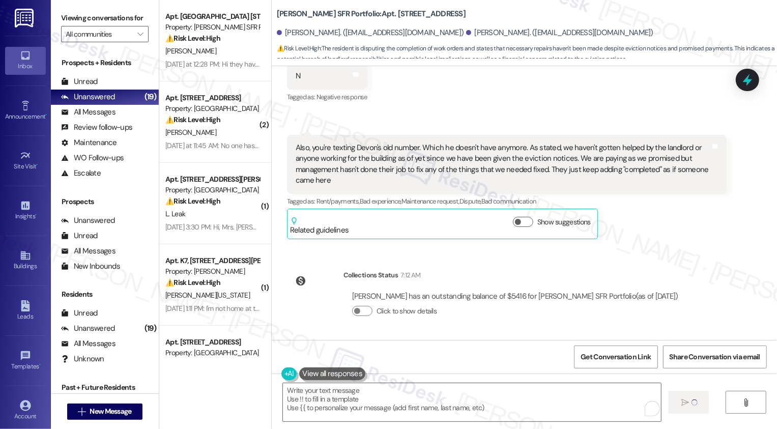
type textarea "Fetching suggested responses. Please feel free to read through the conversation…"
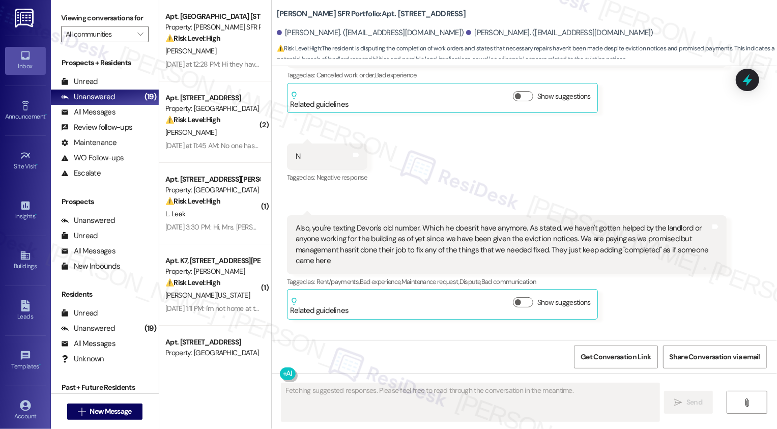
scroll to position [422, 0]
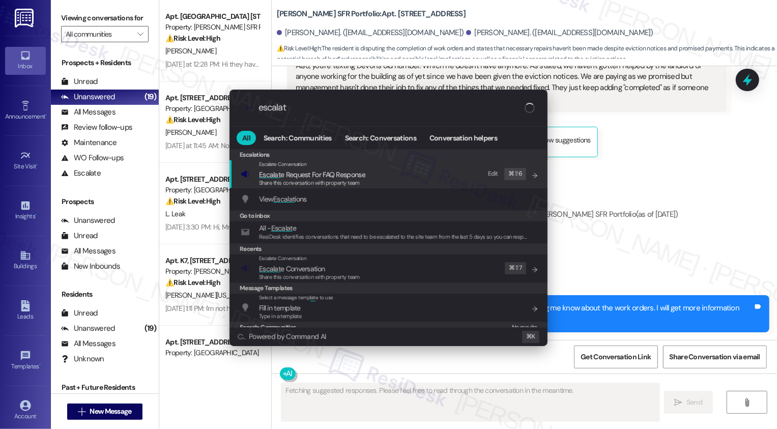
type input "escalate"
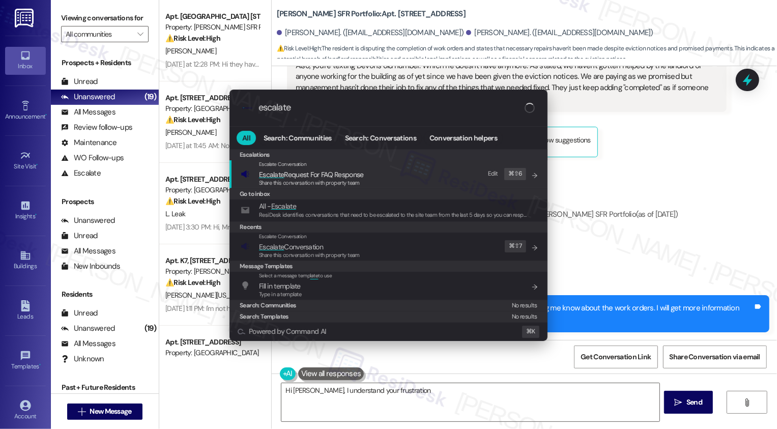
type textarea "Hi [PERSON_NAME], I understand your frustration"
type input "escalate"
click at [337, 248] on span "Escalate Conversation" at bounding box center [309, 246] width 101 height 11
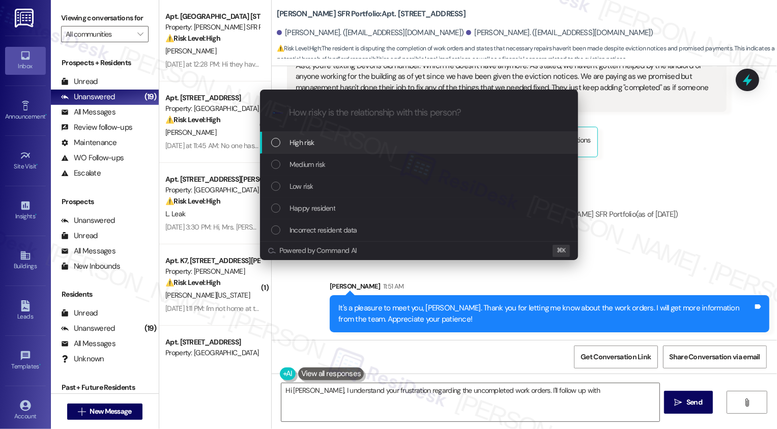
click at [305, 182] on span "Low risk" at bounding box center [301, 186] width 23 height 11
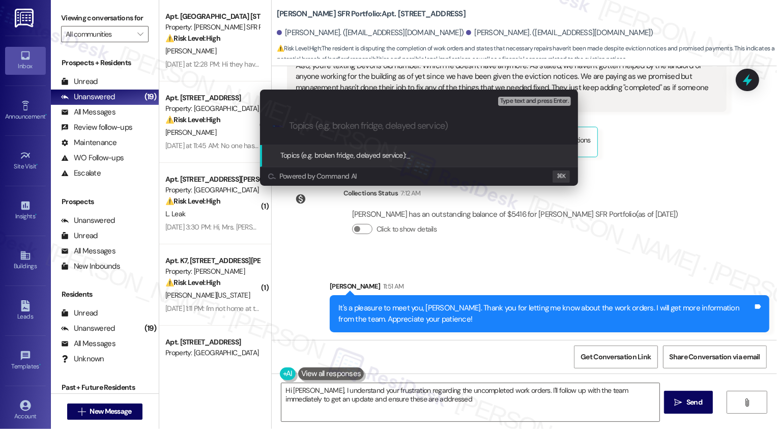
type textarea "Hi [PERSON_NAME], I understand your frustration regarding the uncompleted work …"
type input "W"
type textarea "Hi [PERSON_NAME], I understand your frustration regarding the uncompleted work …"
type input "Work"
type textarea "Hi [PERSON_NAME], I understand your frustration regarding the uncompleted work …"
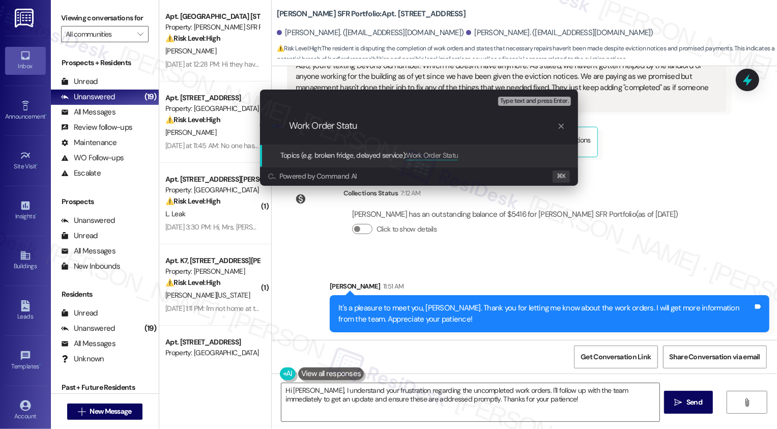
type input "Work Order Status"
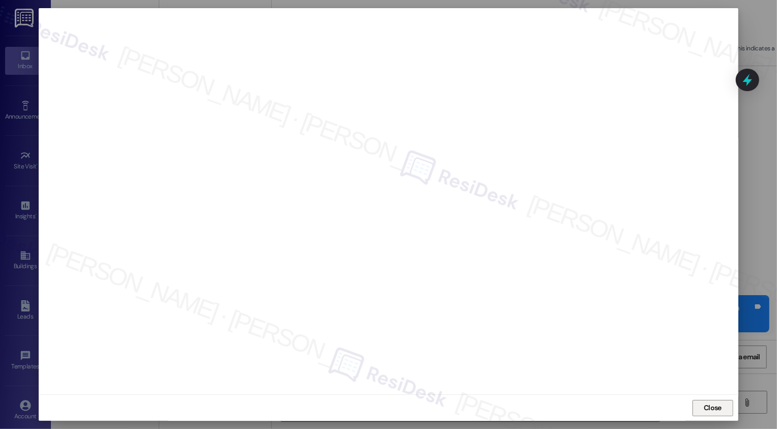
click at [713, 411] on button "Close" at bounding box center [713, 408] width 41 height 16
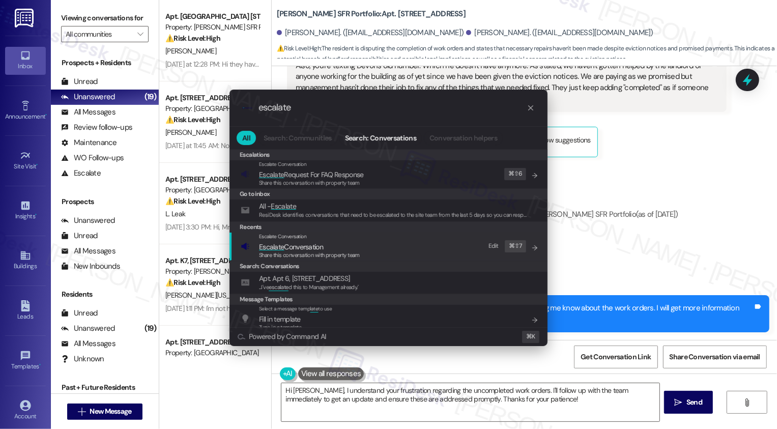
type input "escalate"
click at [310, 237] on div "Escalate Conversation" at bounding box center [309, 237] width 101 height 8
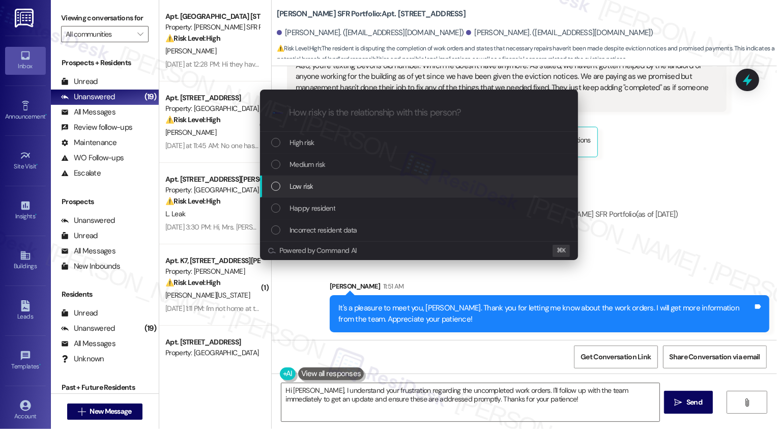
click at [295, 182] on span "Low risk" at bounding box center [301, 186] width 23 height 11
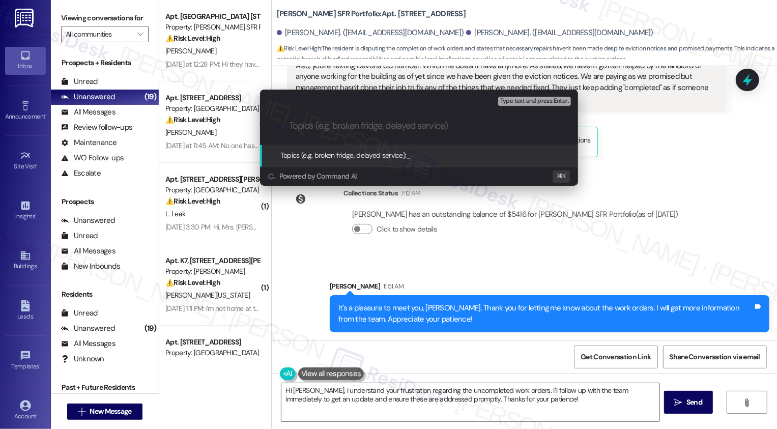
paste input "Work Order Status"
type input "Work Order Status"
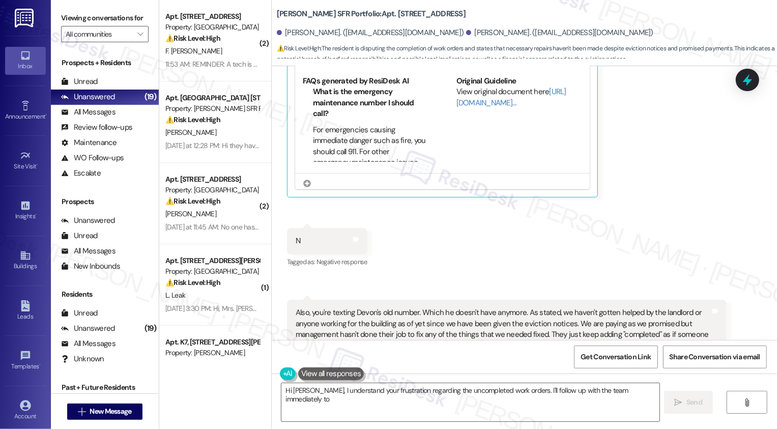
scroll to position [417, 0]
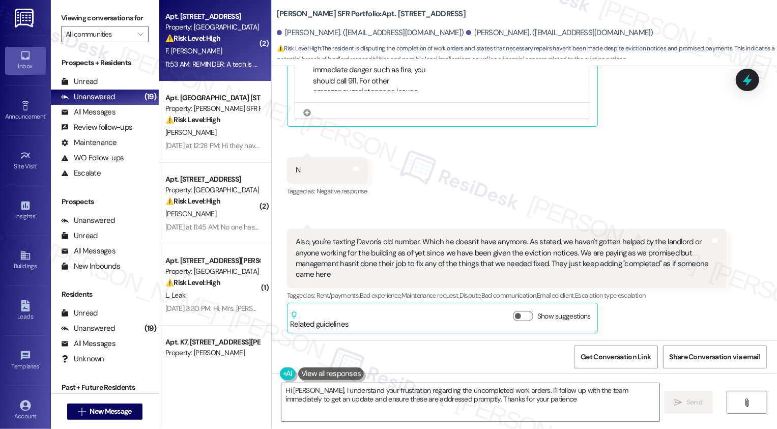
type textarea "Hi [PERSON_NAME], I understand your frustration regarding the uncompleted work …"
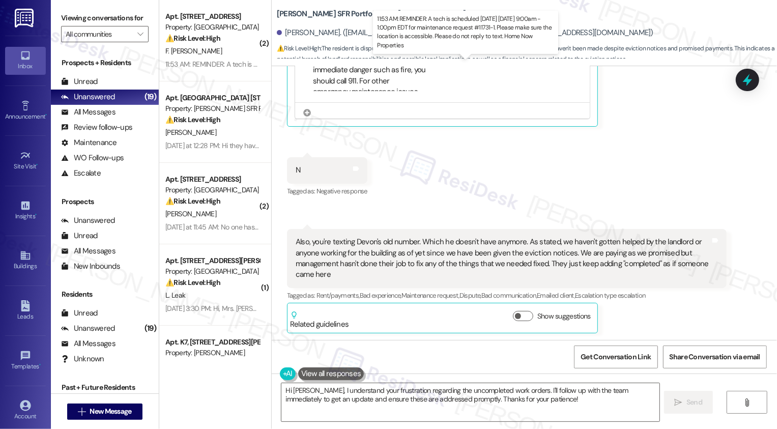
click at [193, 63] on div "11:53 AM: REMINDER: A tech is scheduled [DATE] [DATE] 9:00am - 1:00pm EDT for m…" at bounding box center [468, 64] width 606 height 9
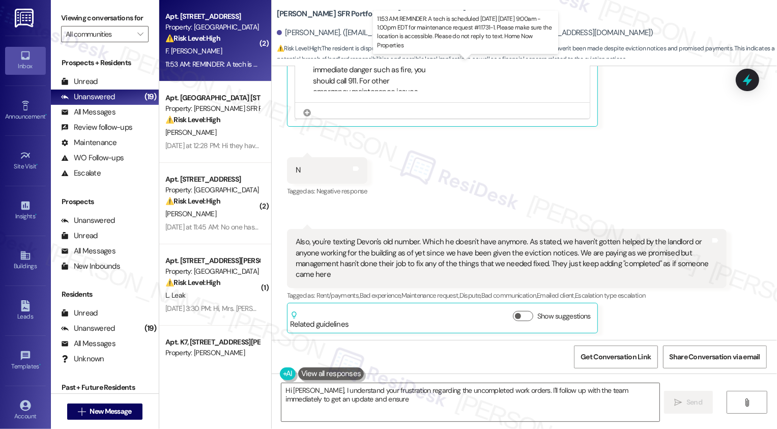
type textarea "Hi [PERSON_NAME], I understand your frustration regarding the uncompleted work …"
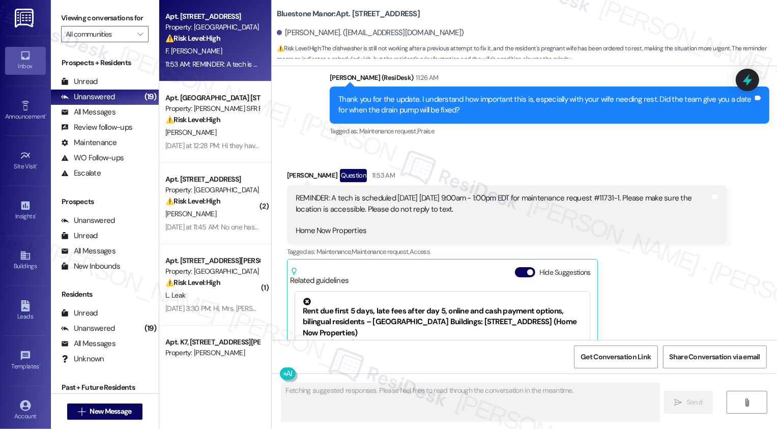
scroll to position [1000, 0]
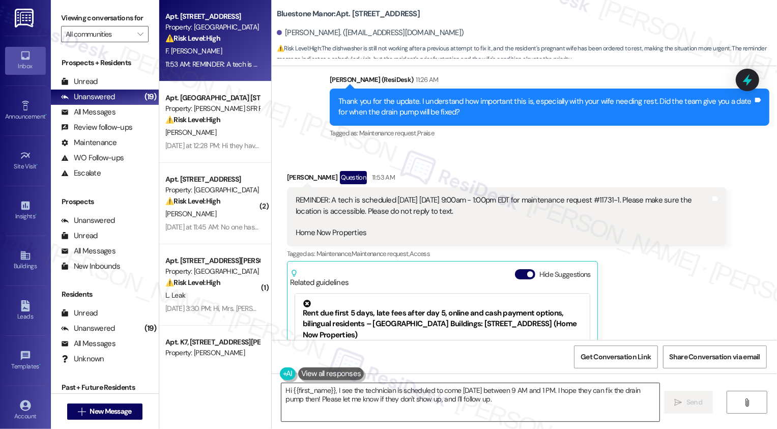
click at [341, 392] on textarea "Hi {{first_name}}, I see the technician is scheduled to come [DATE] between 9 A…" at bounding box center [470, 402] width 378 height 38
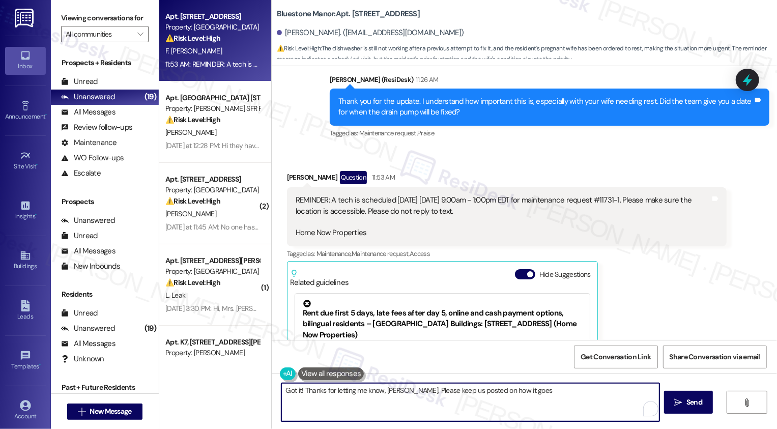
type textarea "Got it! Thanks for letting me know, [PERSON_NAME]. Please keep us posted on how…"
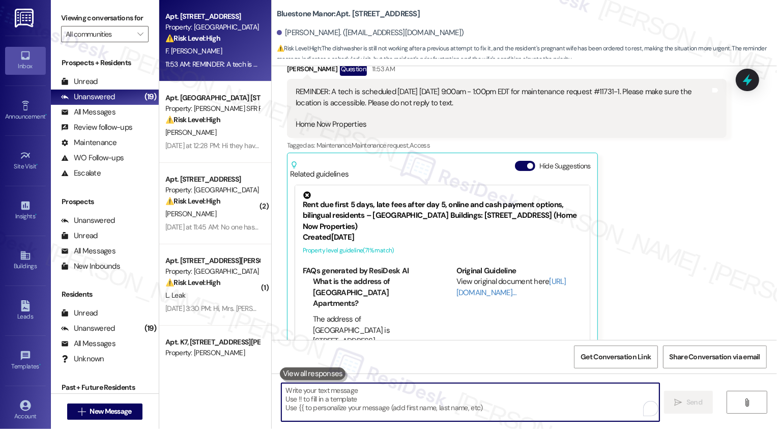
scroll to position [61, 0]
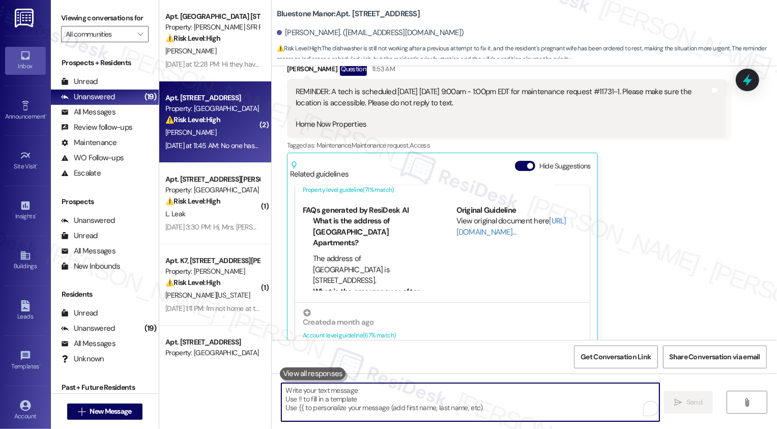
click at [208, 124] on strong "⚠️ Risk Level: High" at bounding box center [192, 119] width 55 height 9
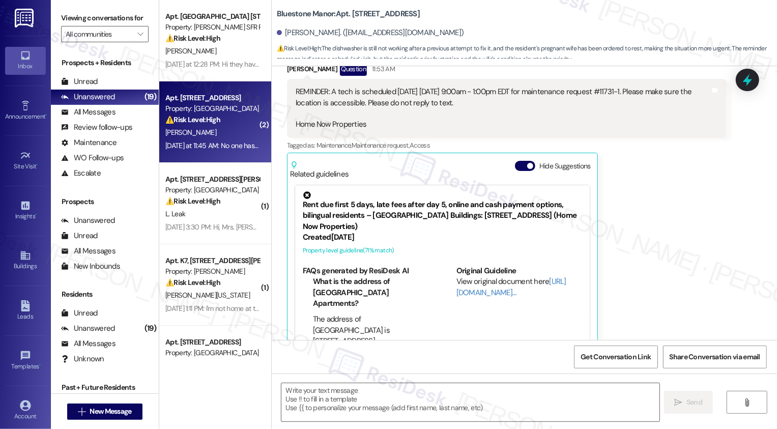
type textarea "Fetching suggested responses. Please feel free to read through the conversation…"
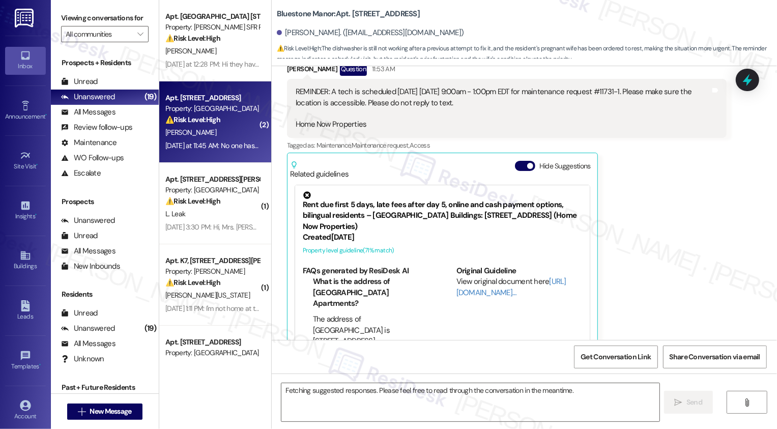
click at [208, 124] on strong "⚠️ Risk Level: High" at bounding box center [192, 119] width 55 height 9
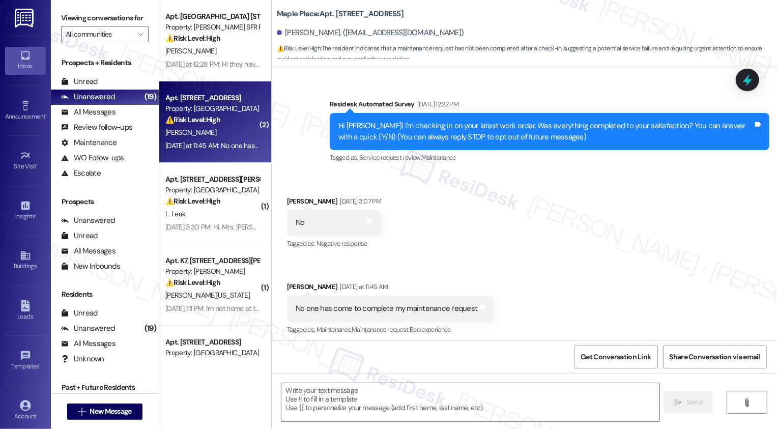
scroll to position [82, 0]
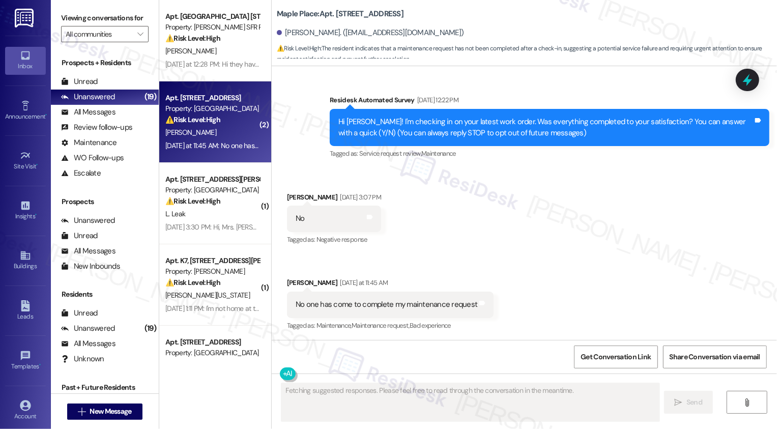
click at [221, 125] on div "⚠️ Risk Level: High The resident indicates that a maintenance request has not b…" at bounding box center [212, 120] width 94 height 11
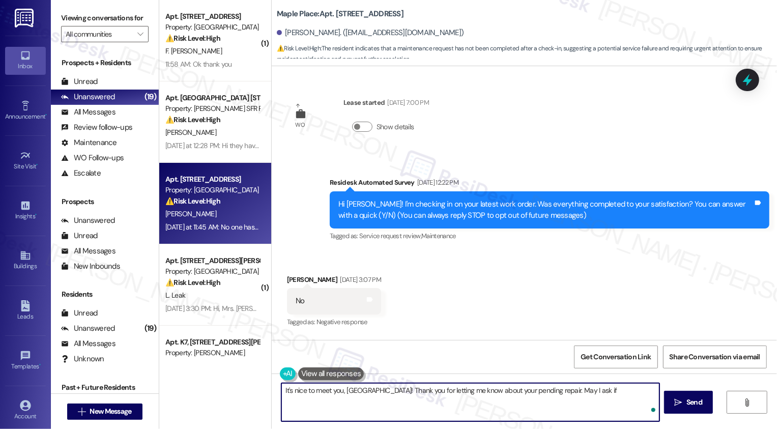
scroll to position [83, 0]
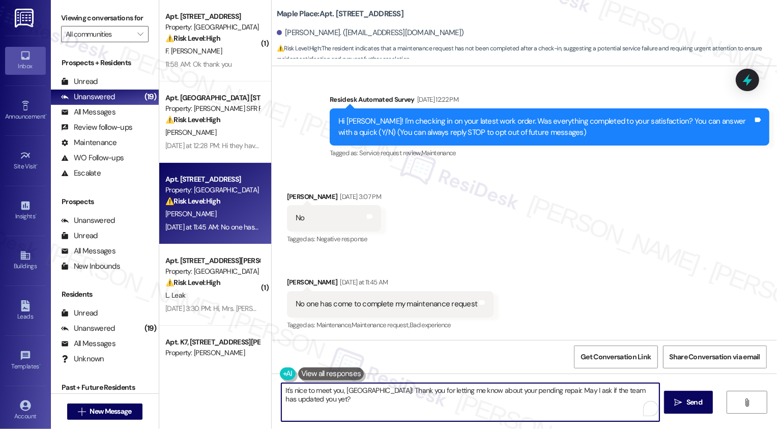
click at [501, 402] on textarea "It's nice to meet you, [GEOGRAPHIC_DATA]! Thank you for letting me know about y…" at bounding box center [470, 402] width 378 height 38
type textarea "It's nice to meet you, [GEOGRAPHIC_DATA]! Thank you for letting me know about y…"
click at [682, 405] on span " Send" at bounding box center [689, 402] width 32 height 11
